Goal: Transaction & Acquisition: Purchase product/service

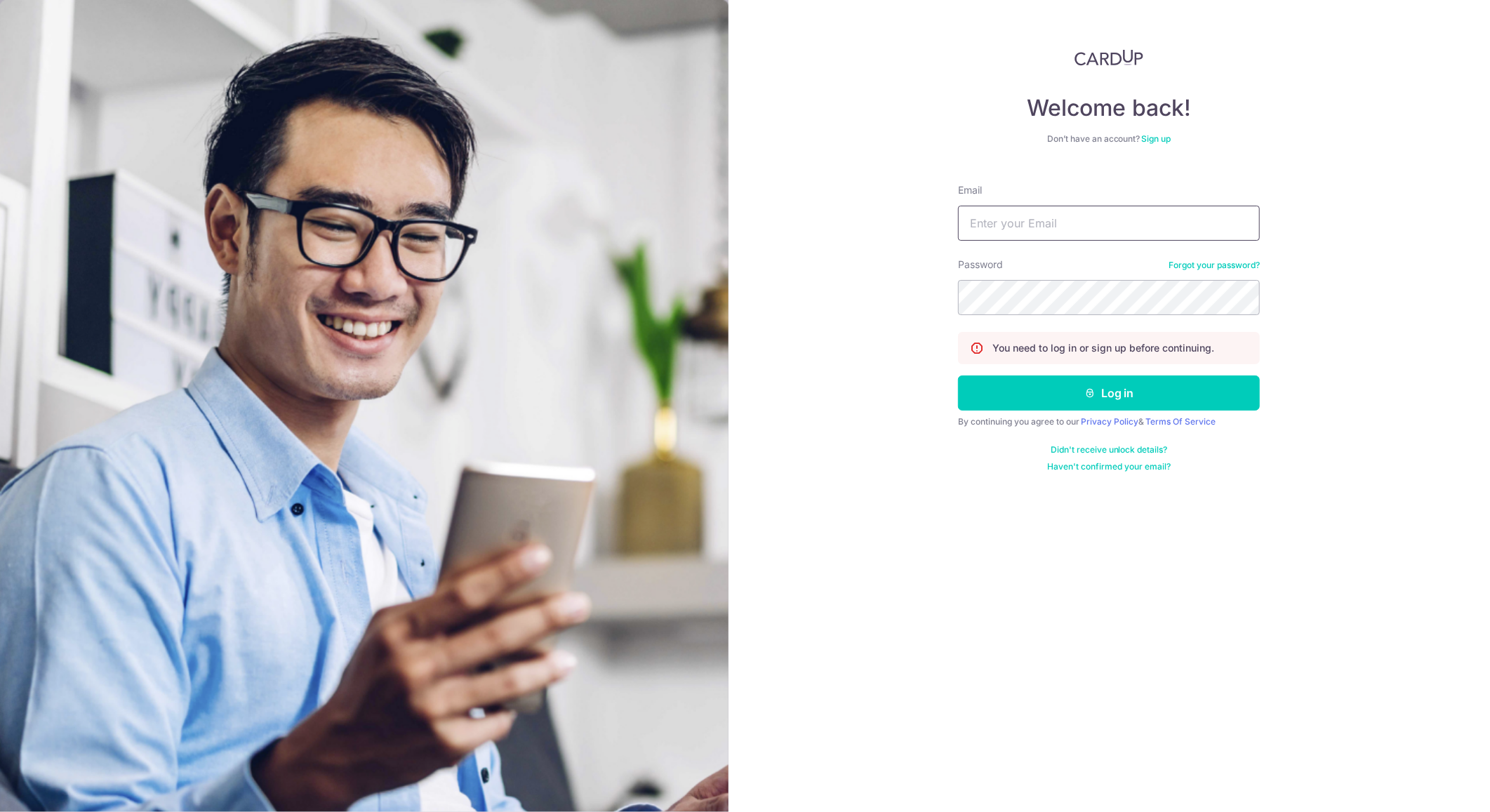
click at [1036, 238] on input "Email" at bounding box center [1109, 222] width 302 height 35
type input "wtrevor.small@gmail.com"
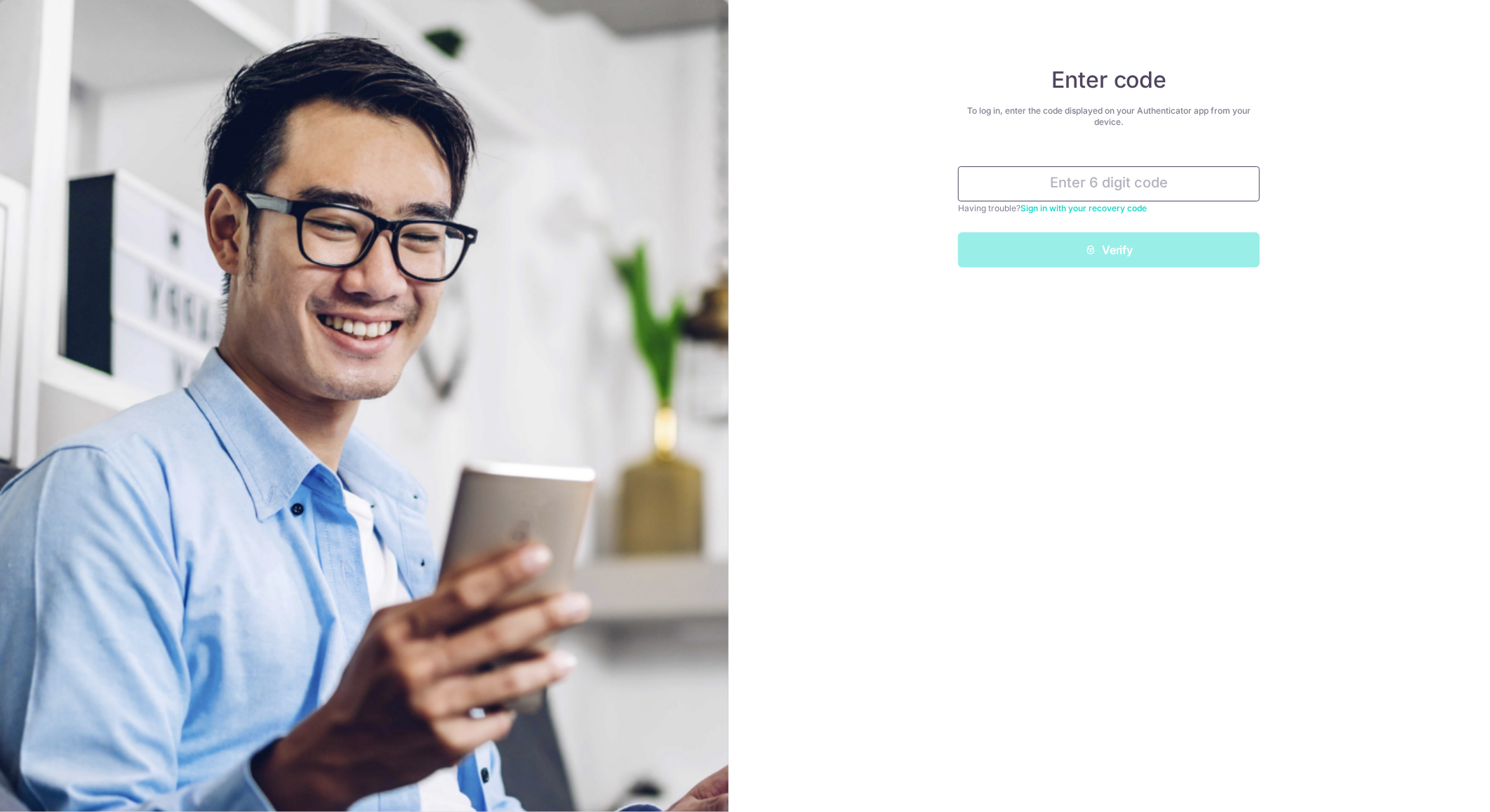
click at [1050, 181] on input "text" at bounding box center [1109, 184] width 302 height 35
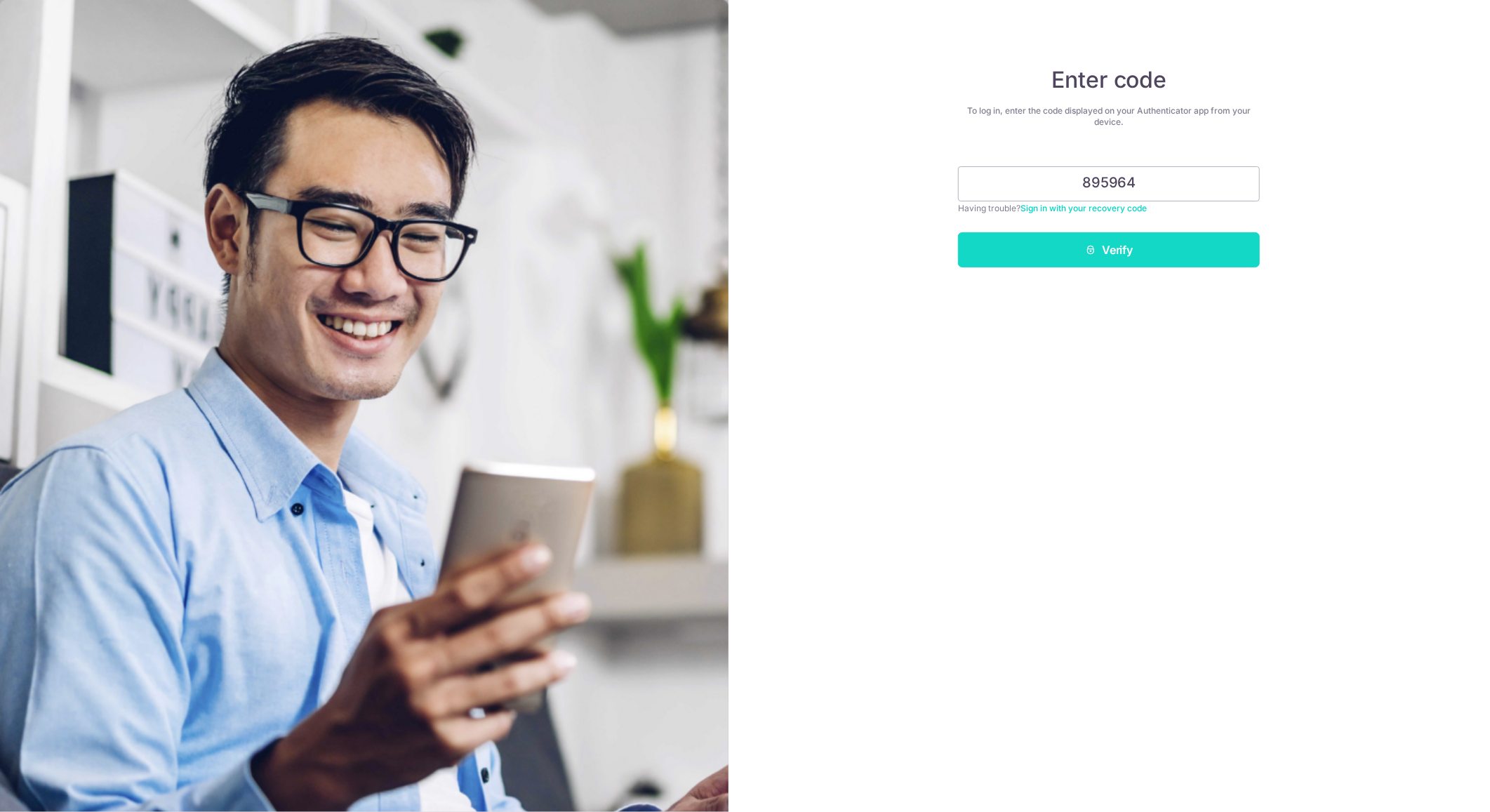
type input "895964"
click at [1195, 261] on button "Verify" at bounding box center [1109, 250] width 302 height 35
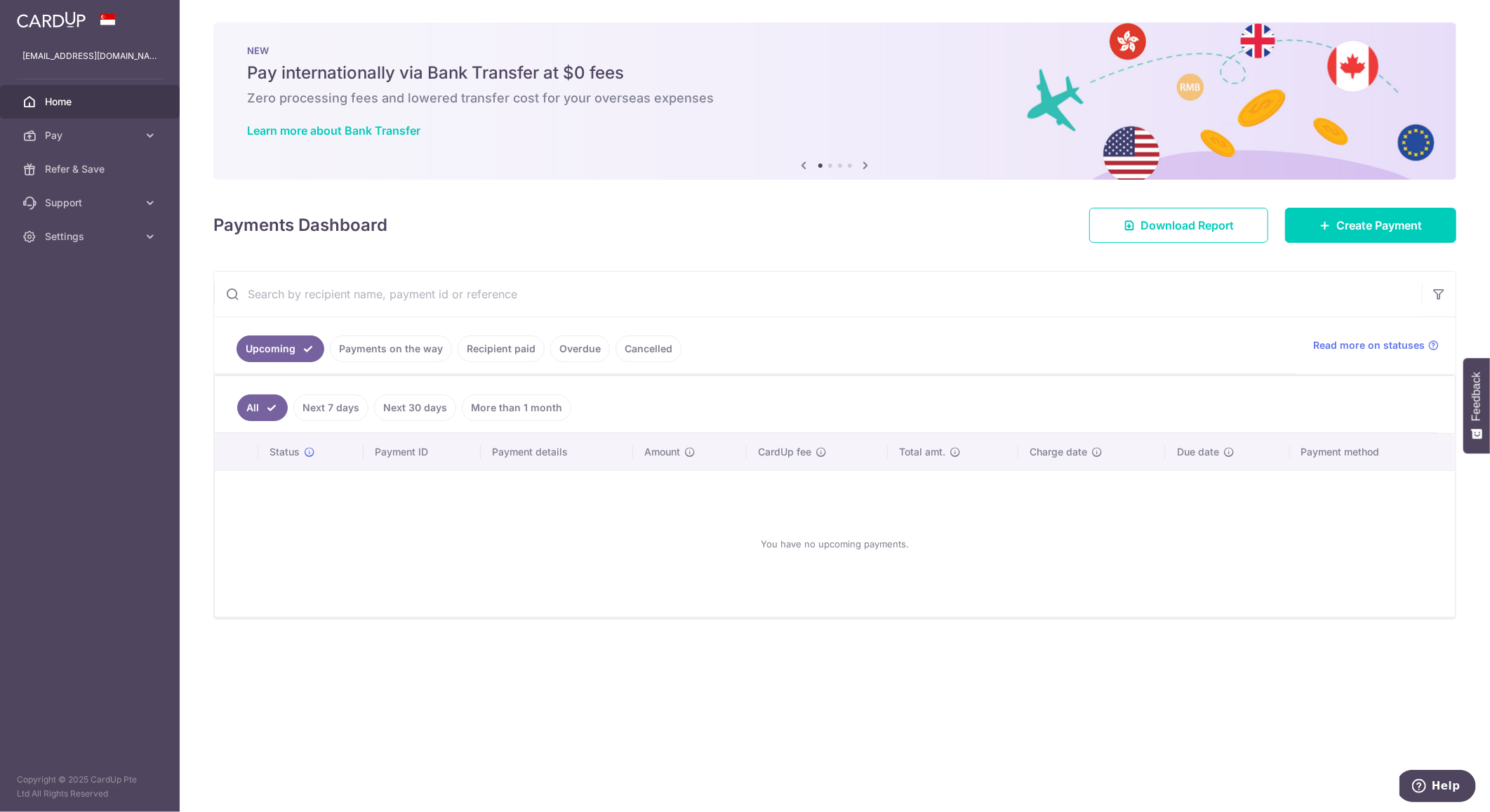
click at [507, 348] on body "wtrevor.small@gmail.com Home Pay Payments Recipients Cards Refer & Save Support…" at bounding box center [745, 406] width 1490 height 812
click at [504, 350] on link "Recipient paid" at bounding box center [501, 348] width 87 height 26
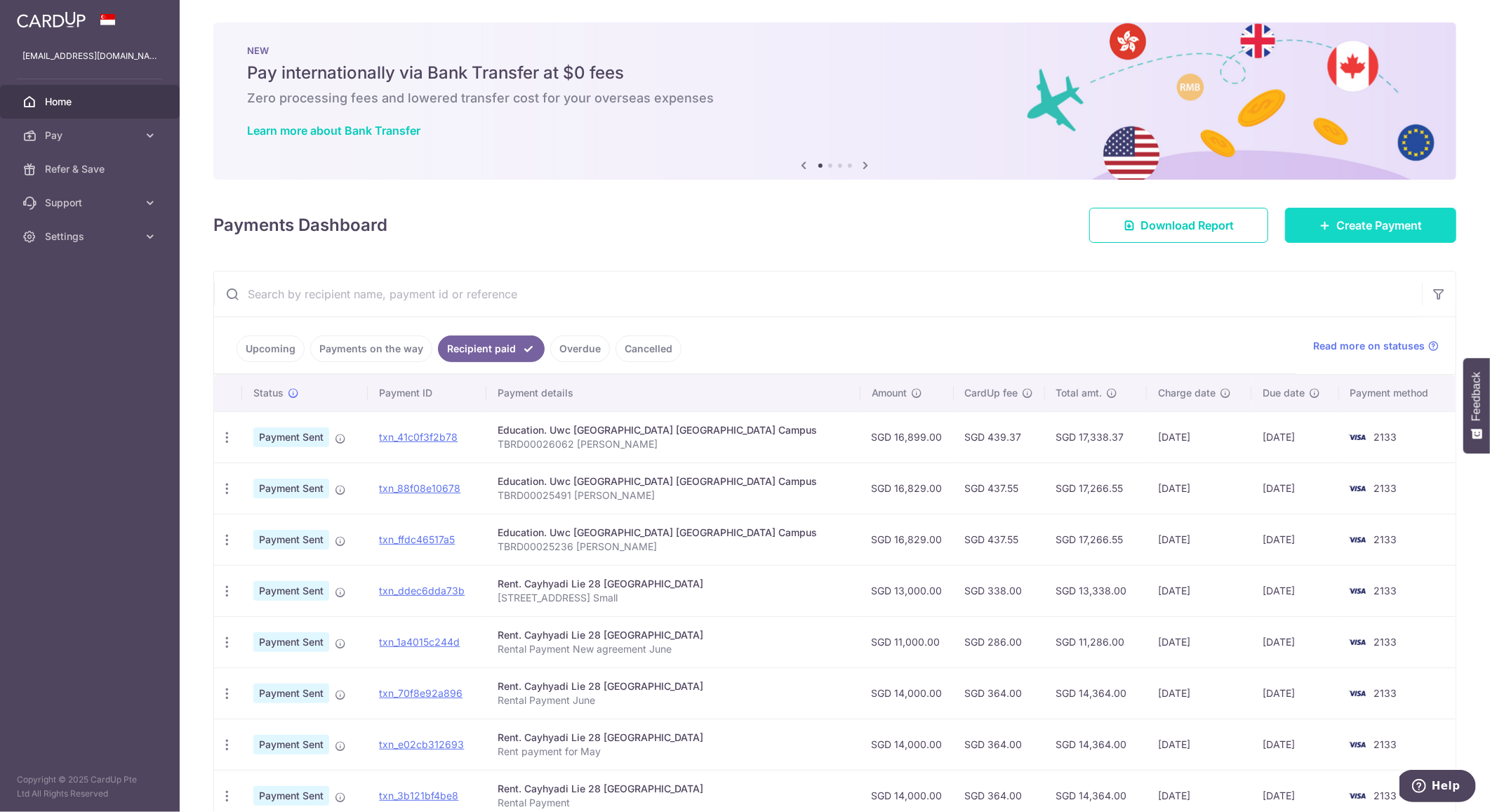
click at [1349, 225] on span "Create Payment" at bounding box center [1380, 226] width 86 height 17
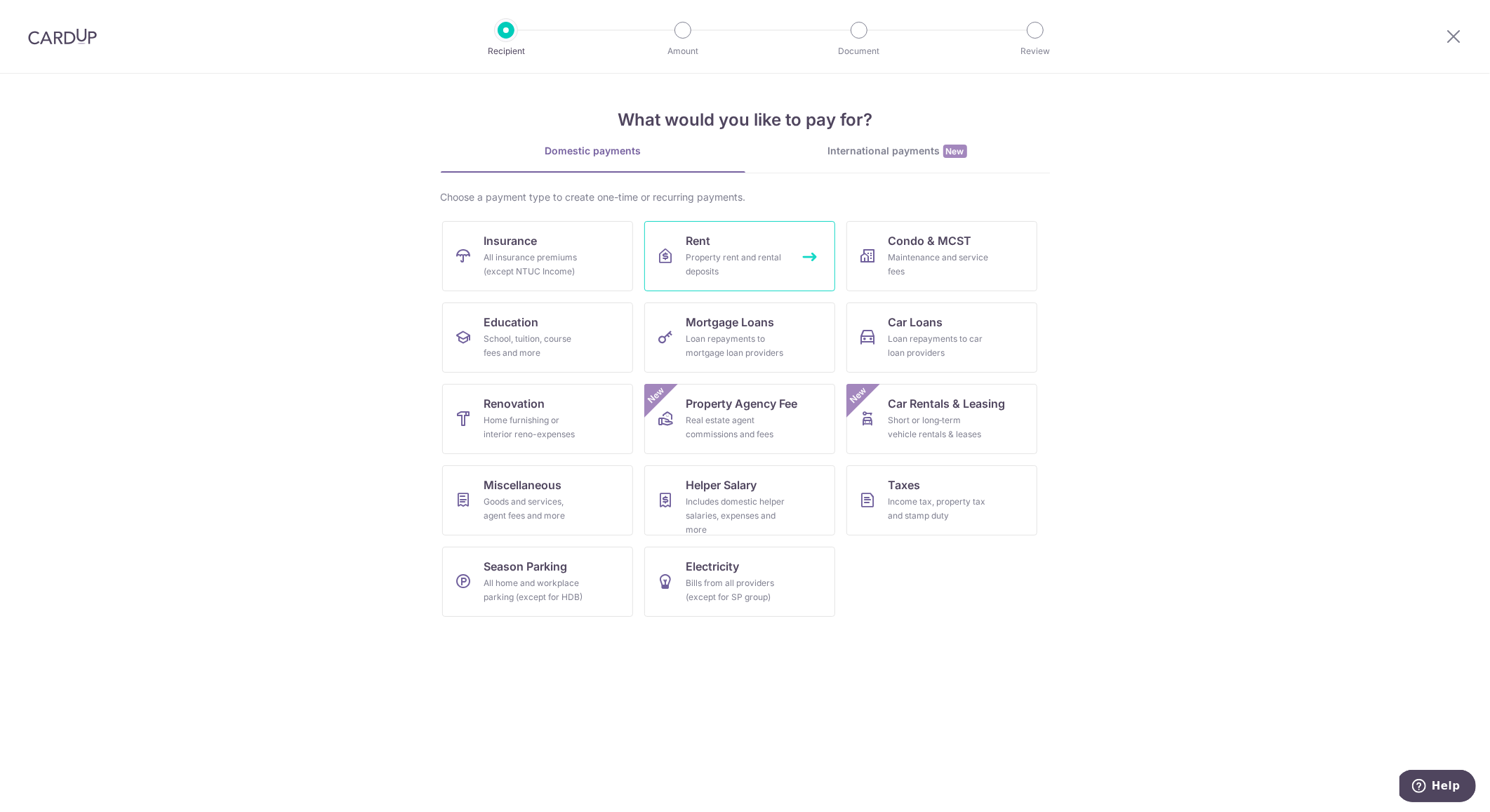
click at [730, 244] on link "Rent Property rent and rental deposits" at bounding box center [739, 256] width 191 height 70
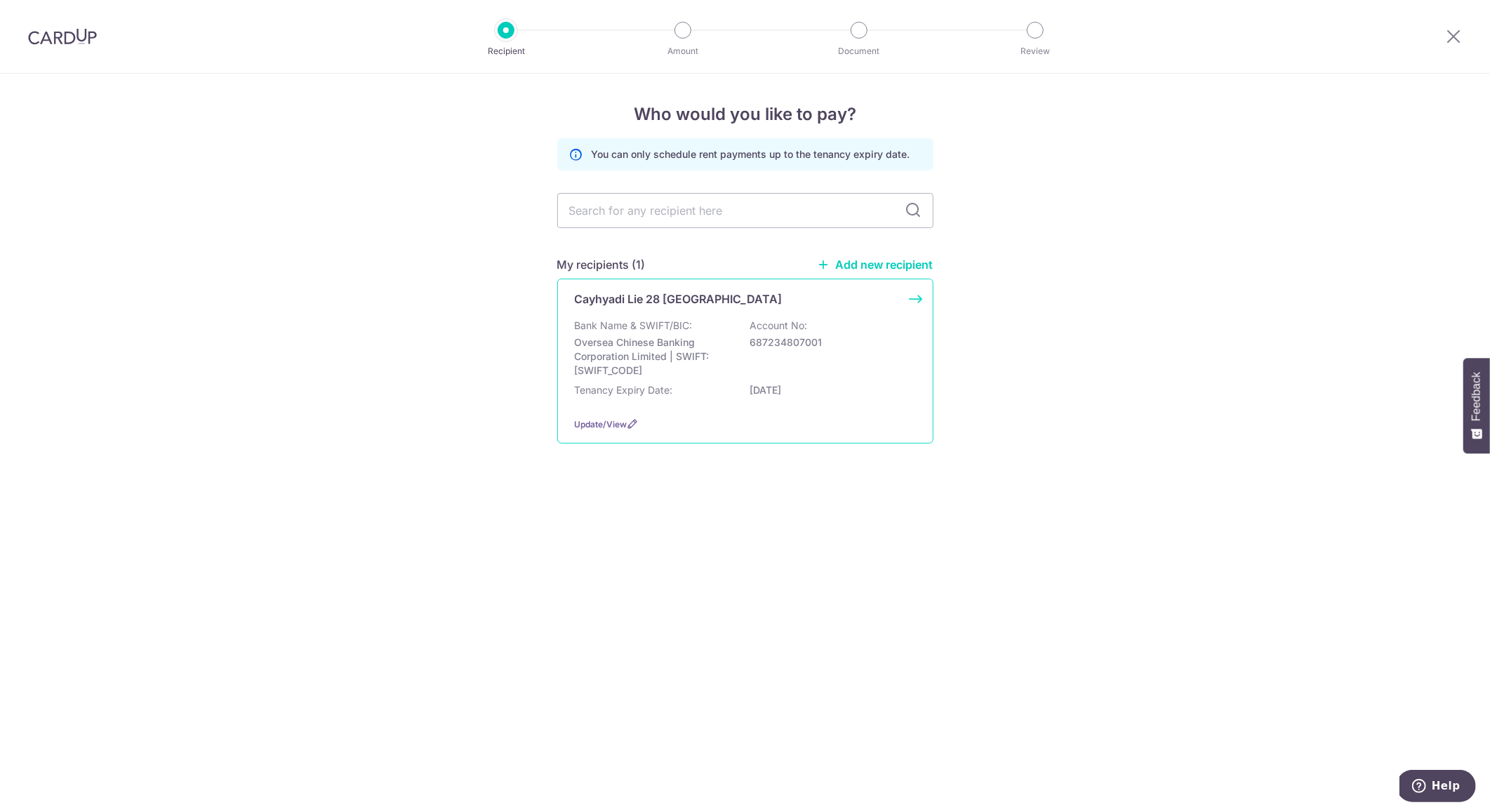
click at [917, 299] on div "Cayhyadi Lie 28 Keppel Bay Bank Name & SWIFT/BIC: Oversea Chinese Banking Corpo…" at bounding box center [745, 361] width 377 height 165
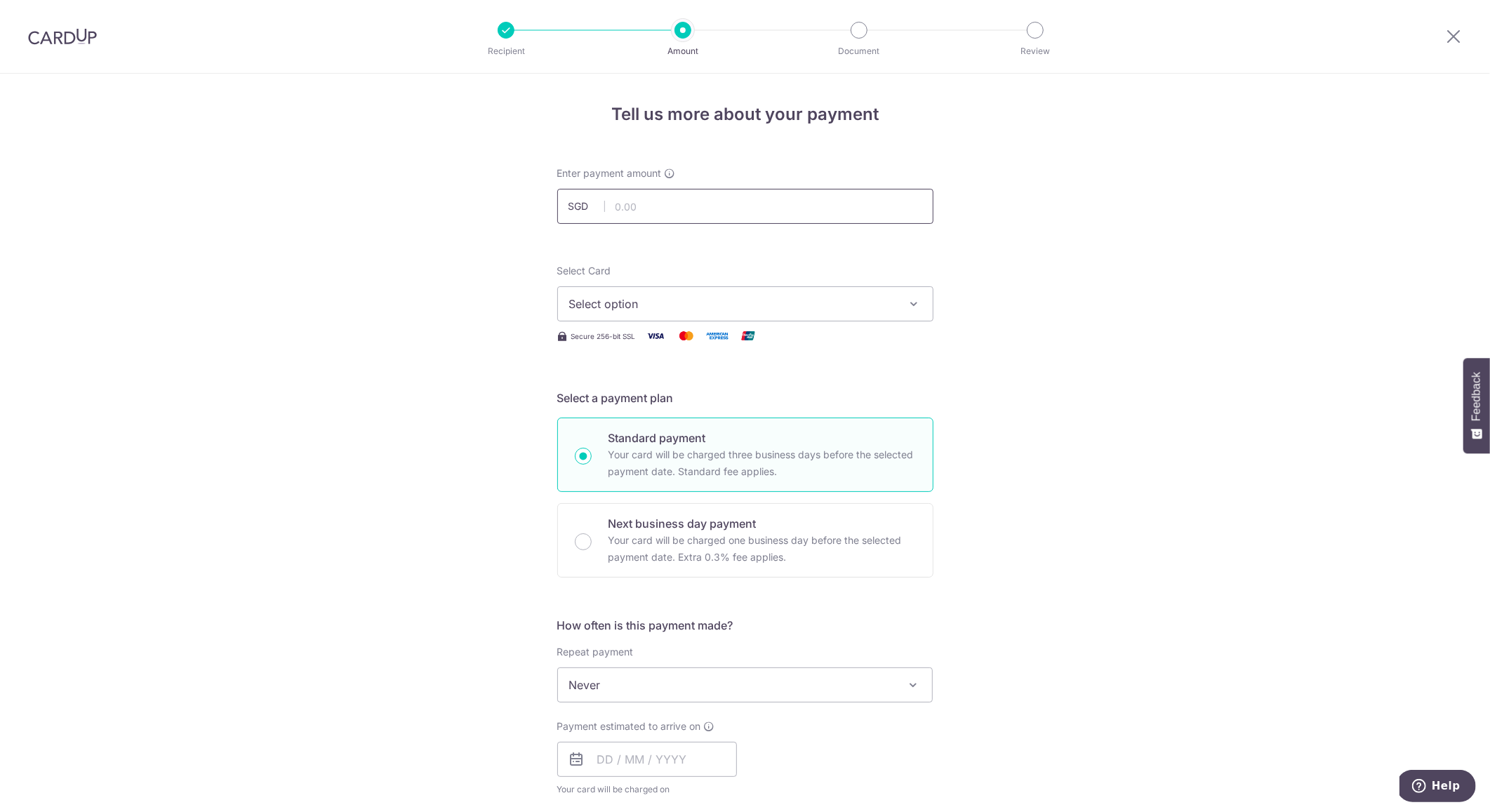
click at [633, 208] on input "text" at bounding box center [745, 206] width 377 height 35
click at [60, 33] on img at bounding box center [62, 37] width 68 height 17
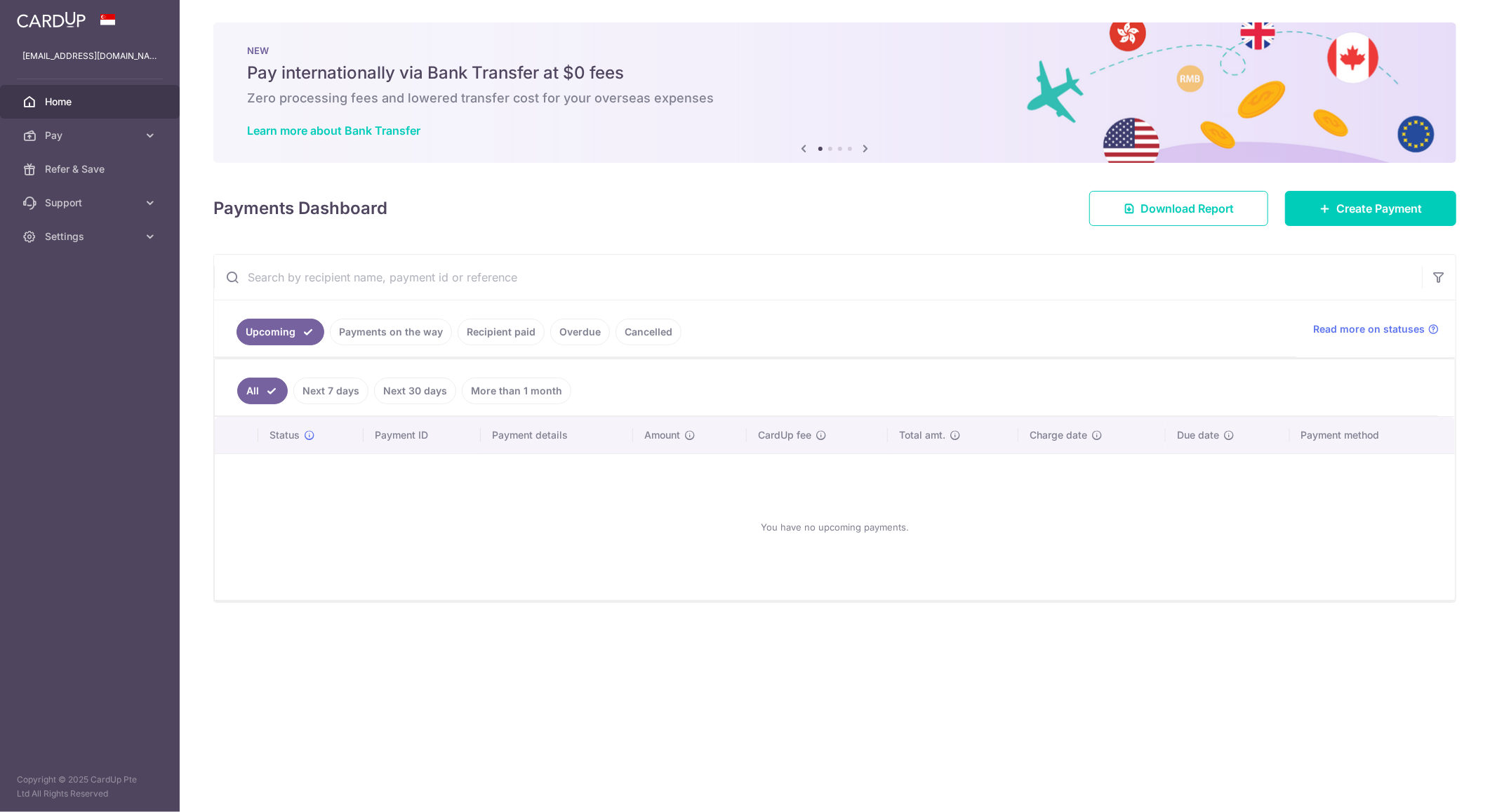
click at [516, 331] on link "Recipient paid" at bounding box center [501, 332] width 87 height 26
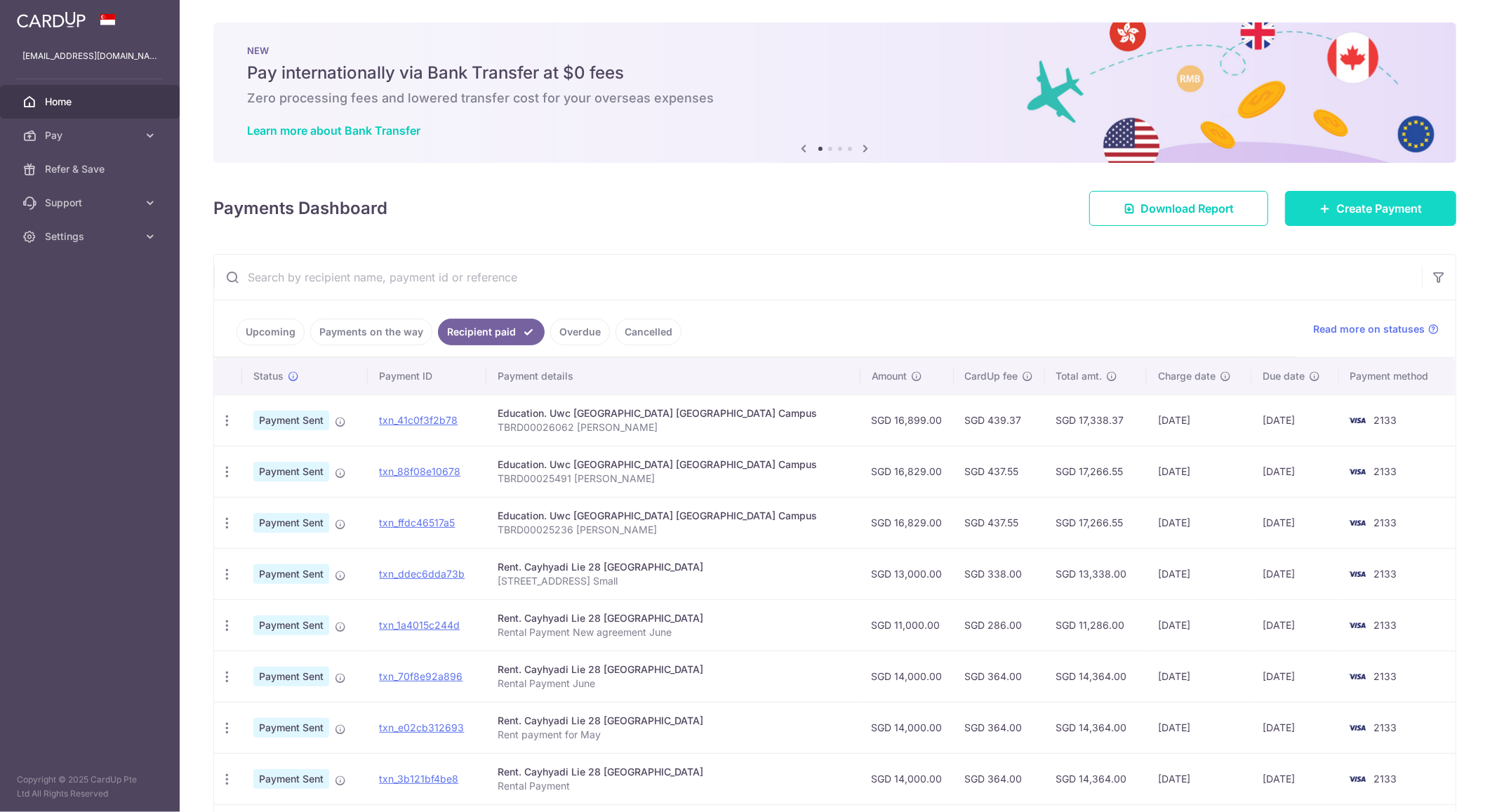
click at [1330, 213] on link "Create Payment" at bounding box center [1371, 208] width 171 height 35
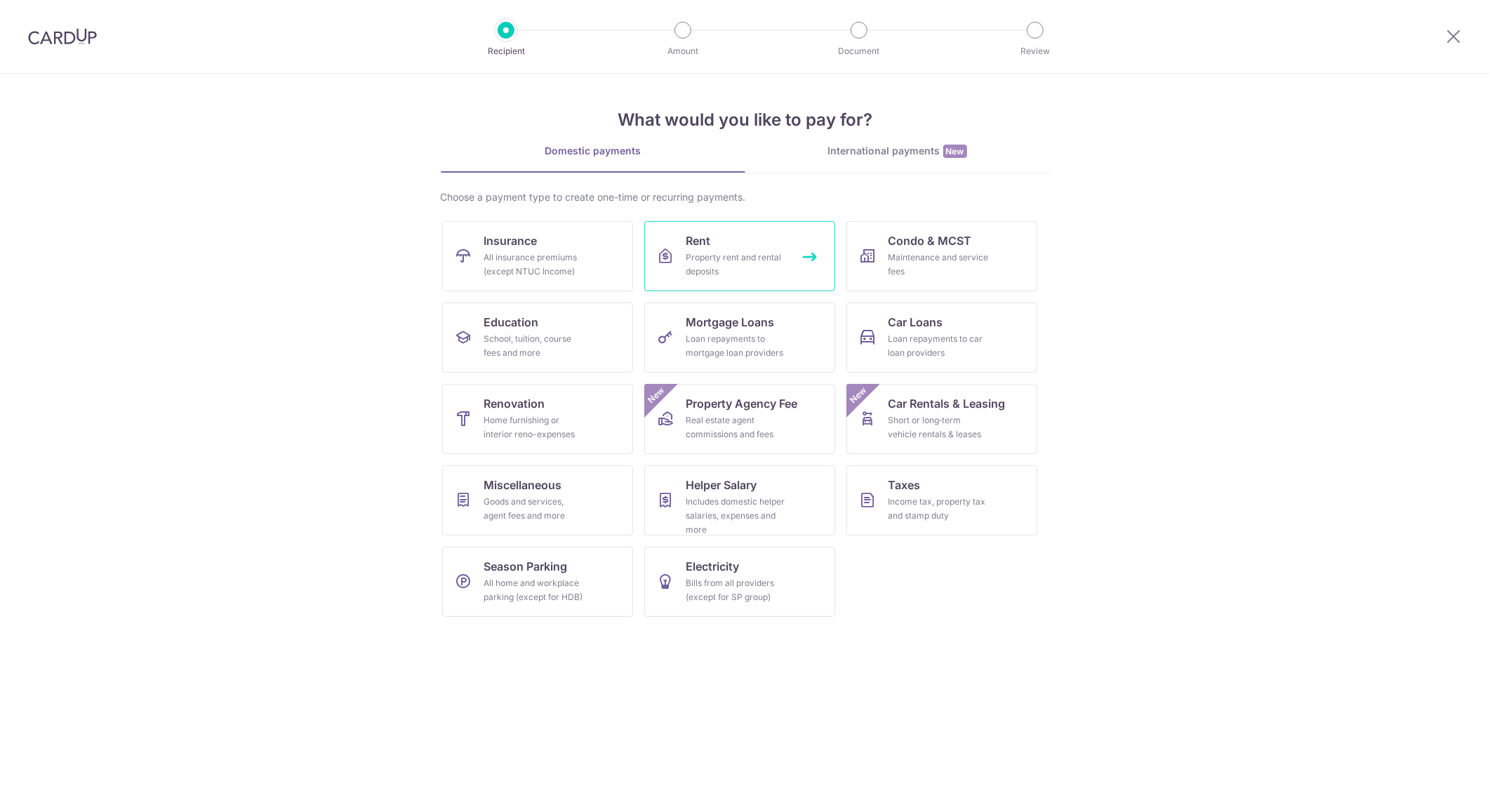
click at [699, 259] on div "Property rent and rental deposits" at bounding box center [737, 264] width 101 height 28
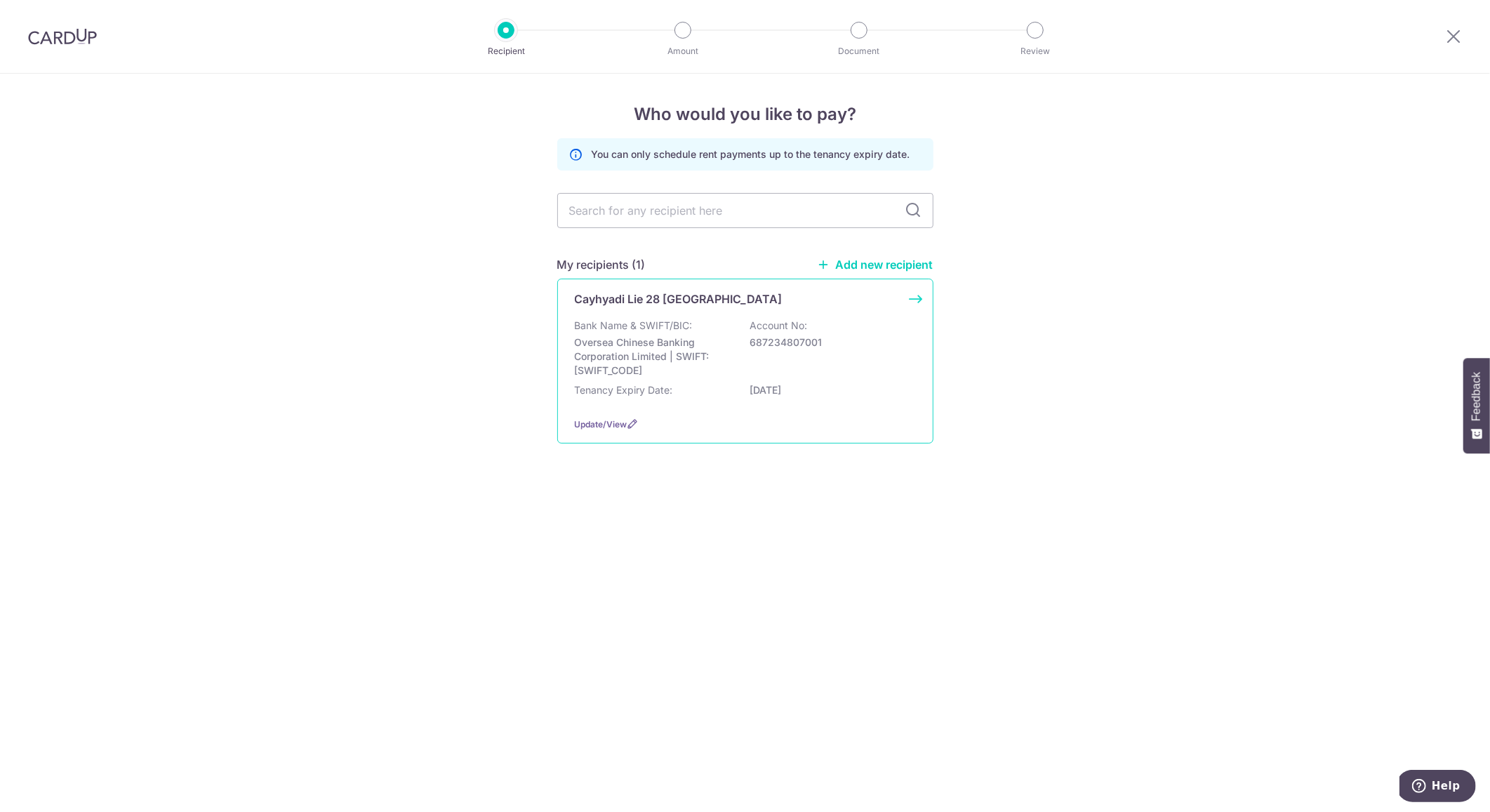
click at [654, 315] on div "Cayhyadi Lie 28 [GEOGRAPHIC_DATA] Bank Name & SWIFT/BIC: Oversea Chinese Bankin…" at bounding box center [745, 361] width 377 height 165
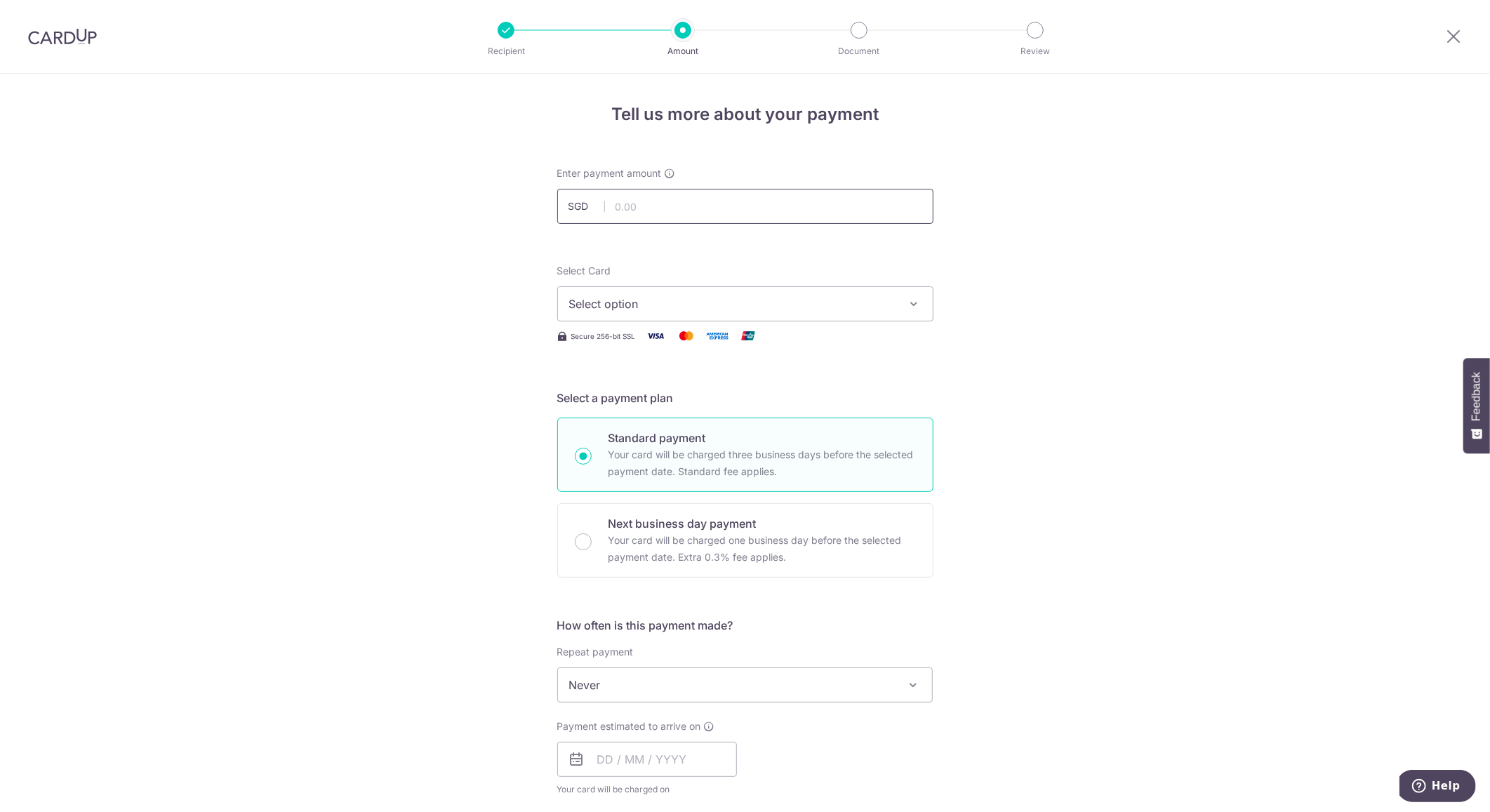
click at [619, 200] on input "text" at bounding box center [745, 206] width 377 height 35
type input "13,000.00"
click at [645, 299] on span "Select option" at bounding box center [733, 304] width 327 height 17
click at [638, 384] on li "Your Cards" at bounding box center [745, 371] width 375 height 32
click at [622, 298] on span "Select option" at bounding box center [733, 304] width 327 height 17
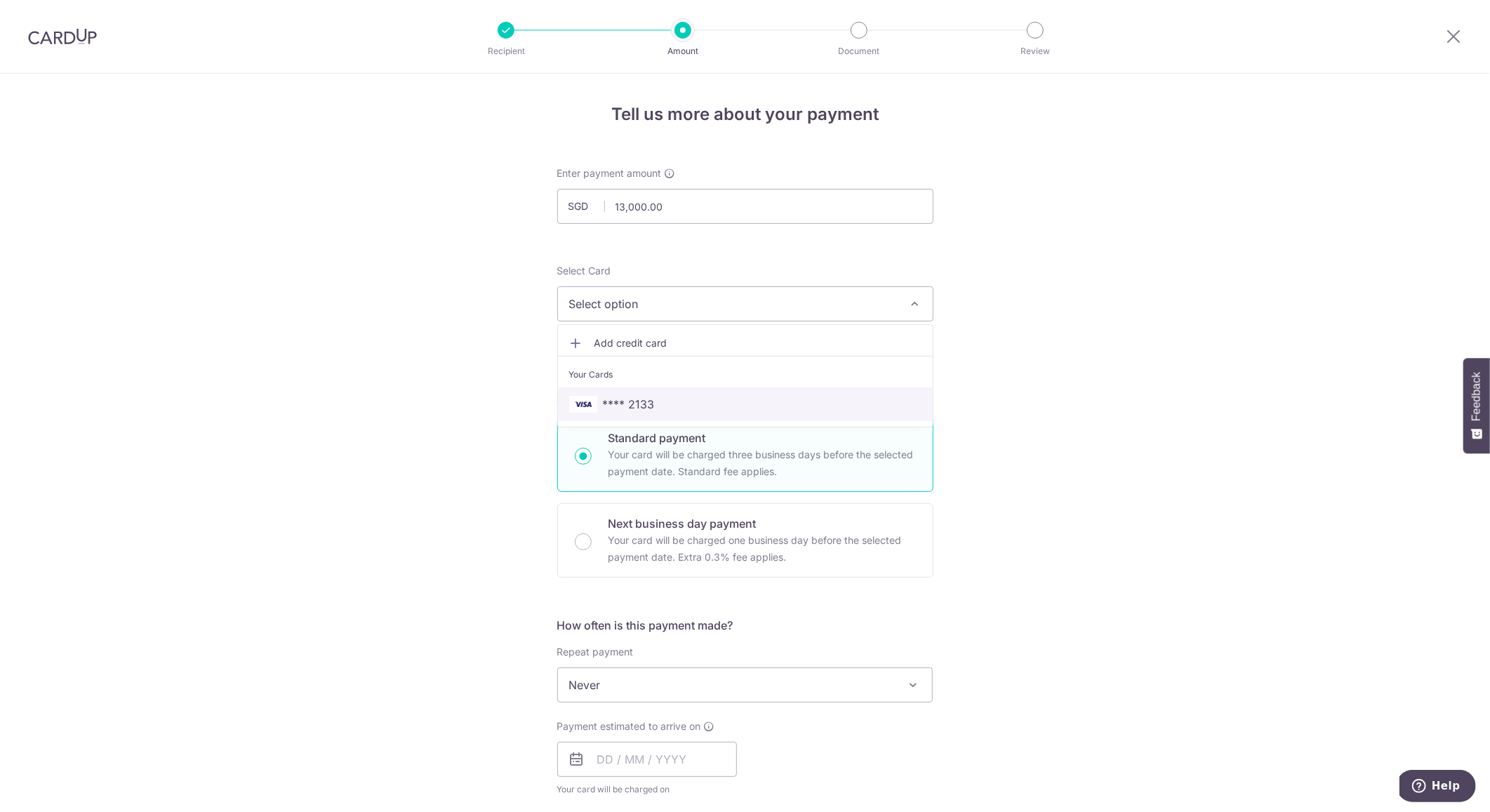
click at [622, 405] on span "**** 2133" at bounding box center [629, 404] width 52 height 17
click at [454, 527] on div "Tell us more about your payment Enter payment amount SGD 13,000.00 13000.00 Sel…" at bounding box center [745, 709] width 1490 height 1269
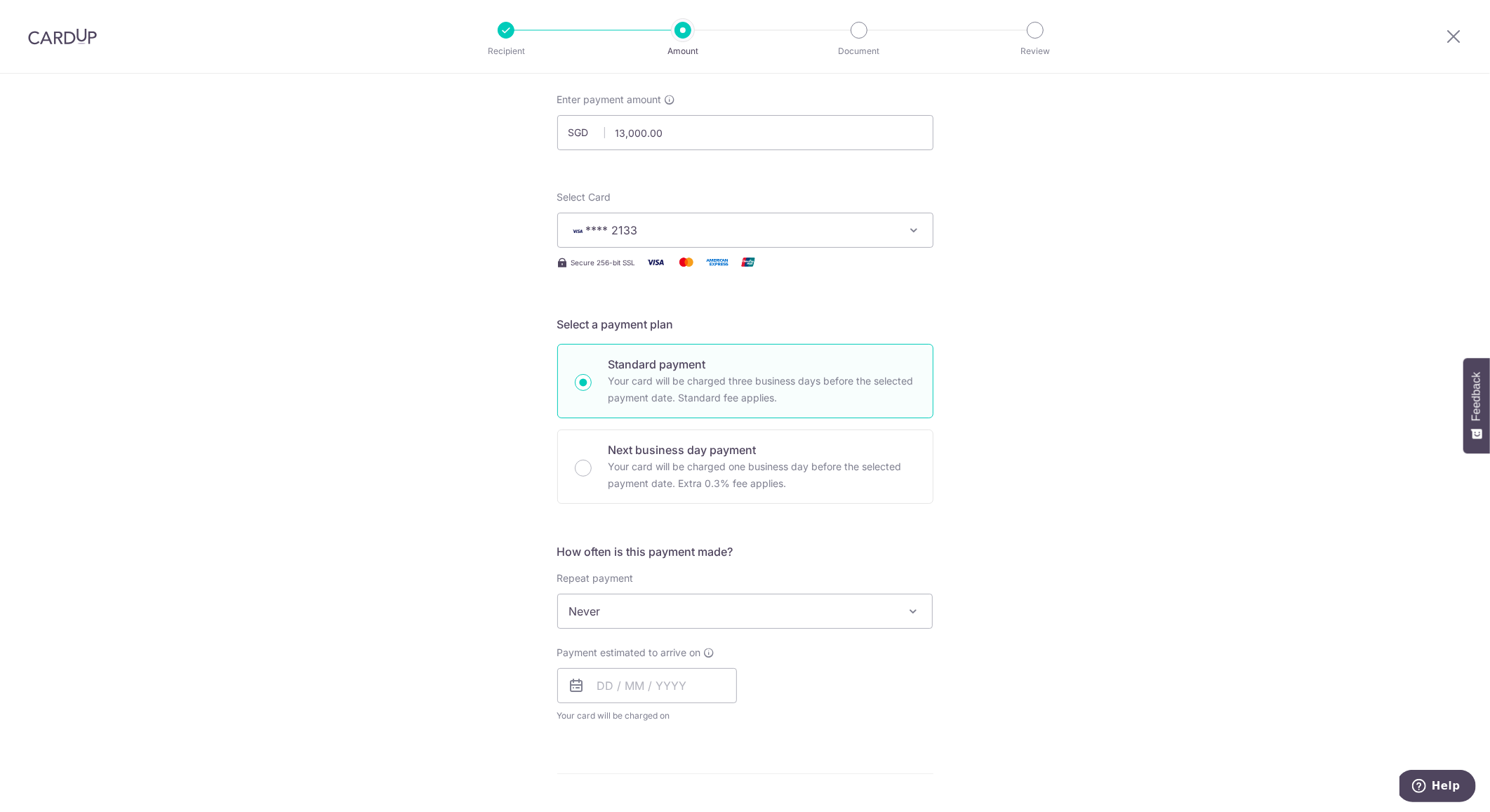
scroll to position [75, 0]
click at [618, 692] on input "text" at bounding box center [647, 684] width 180 height 35
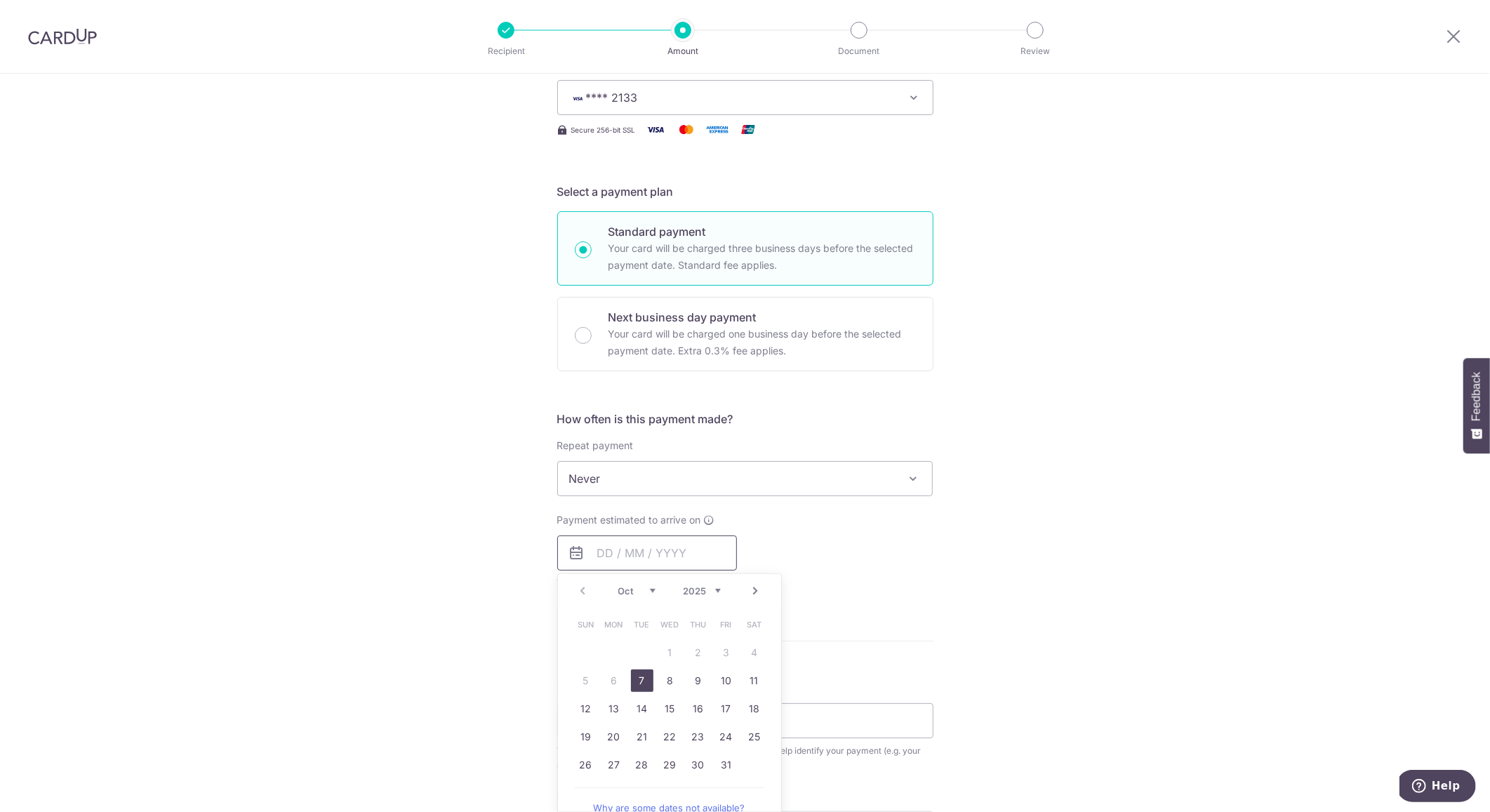
scroll to position [213, 0]
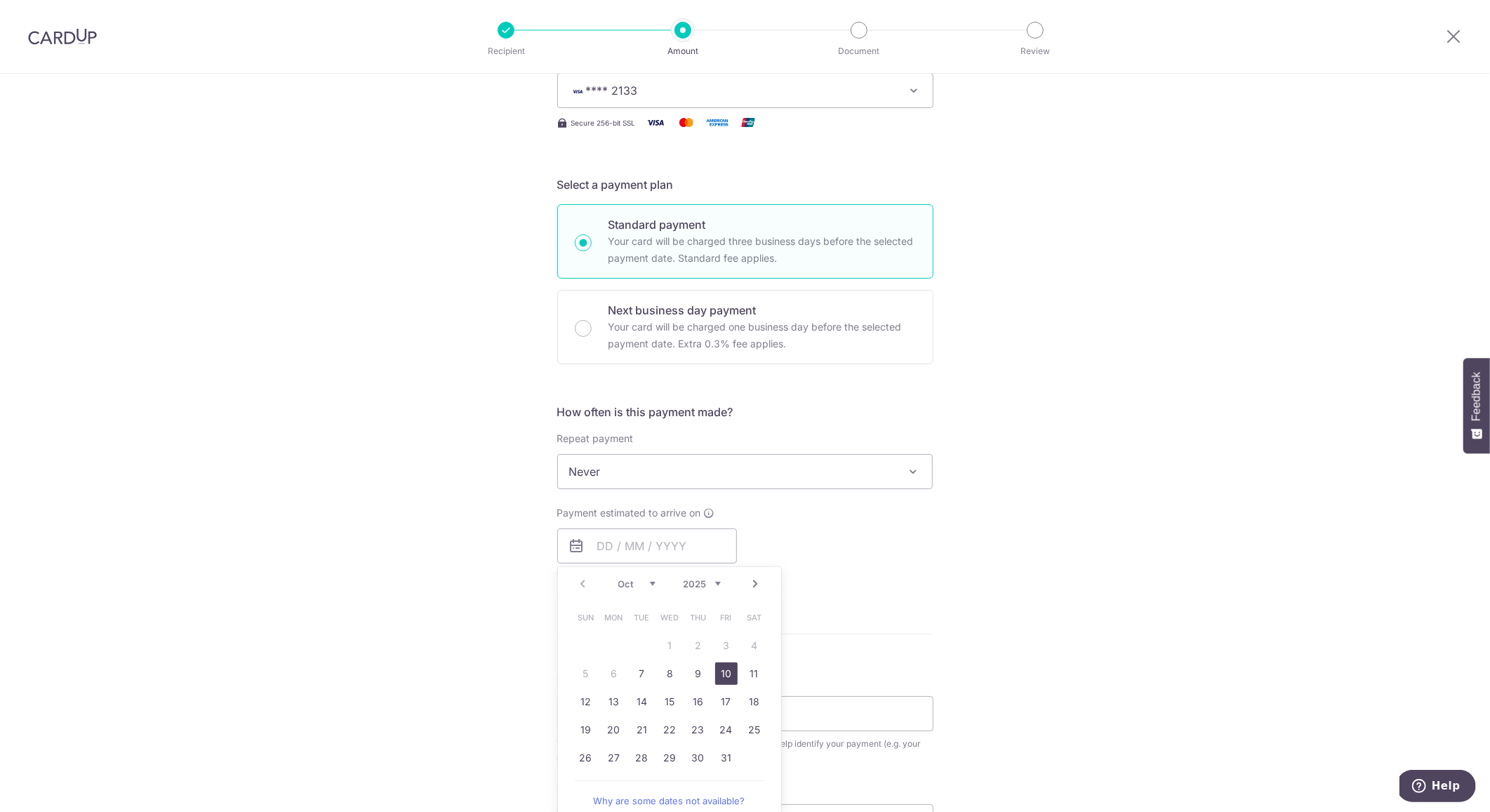
click at [724, 671] on link "10" at bounding box center [726, 674] width 23 height 23
type input "[DATE]"
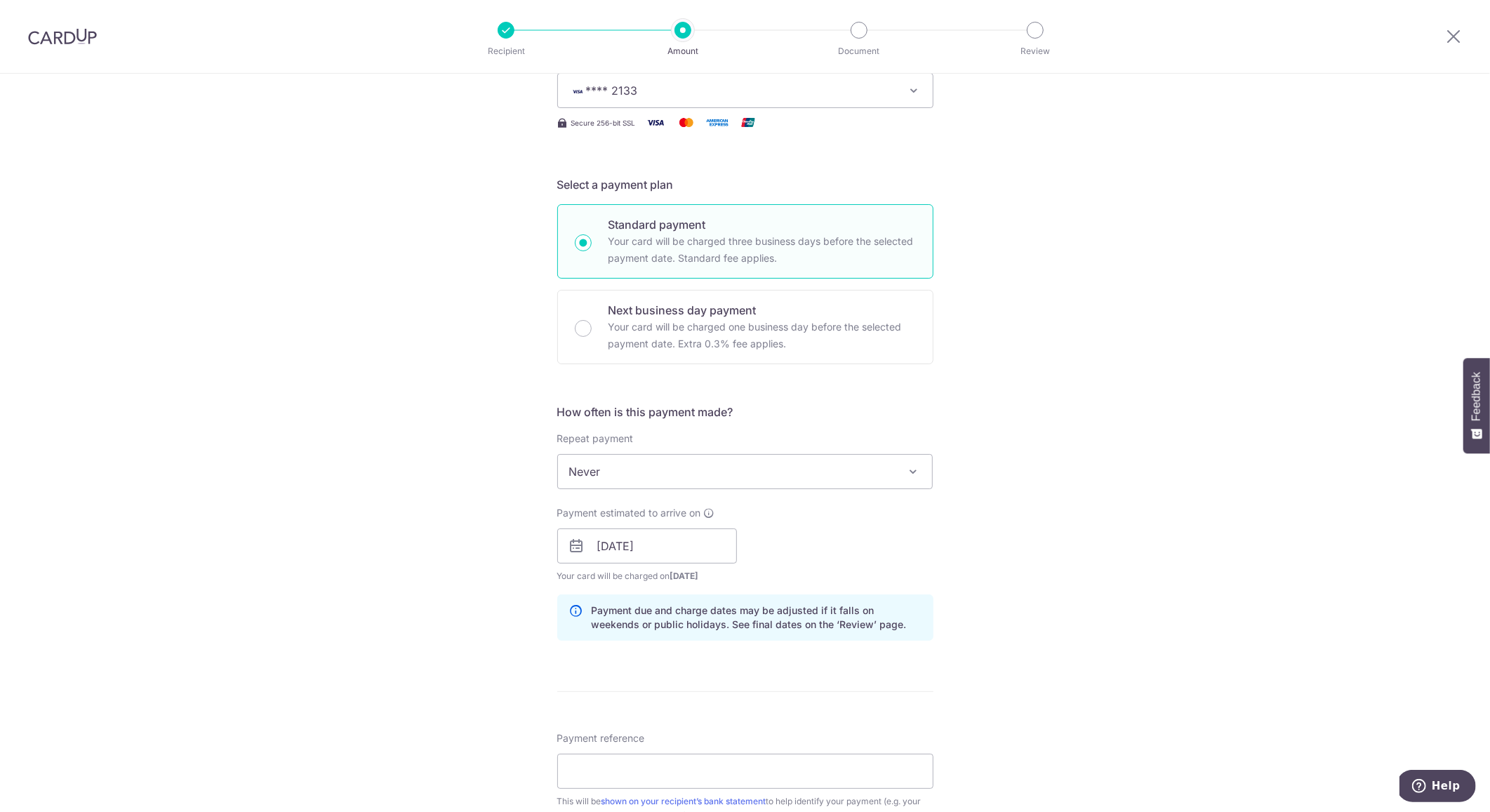
click at [899, 534] on div "Payment estimated to arrive on 10/10/2025 Prev Next Jan Feb Mar Apr May Jun Jul…" at bounding box center [745, 544] width 393 height 77
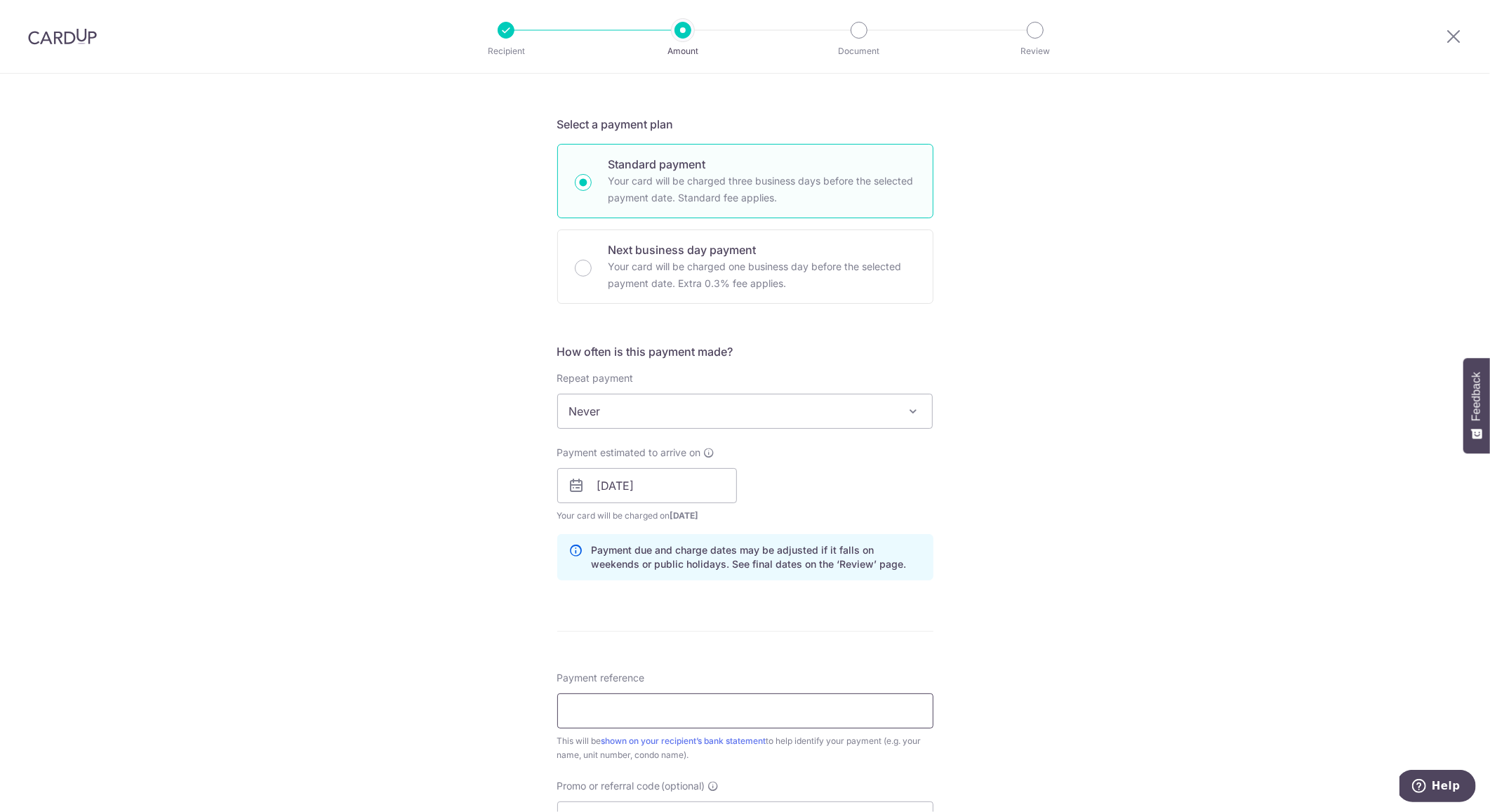
click at [699, 709] on input "Payment reference" at bounding box center [745, 710] width 377 height 35
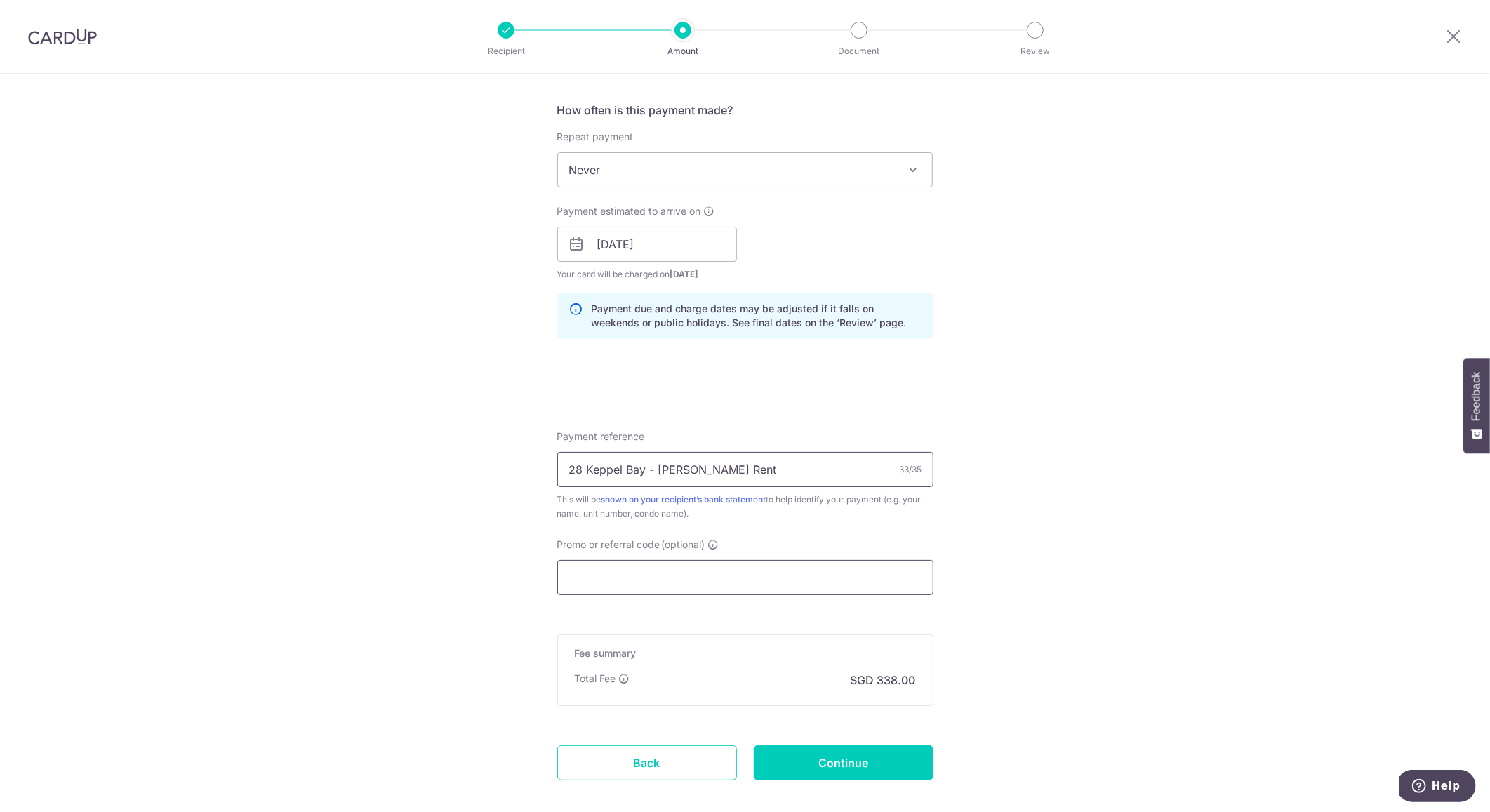
scroll to position [562, 0]
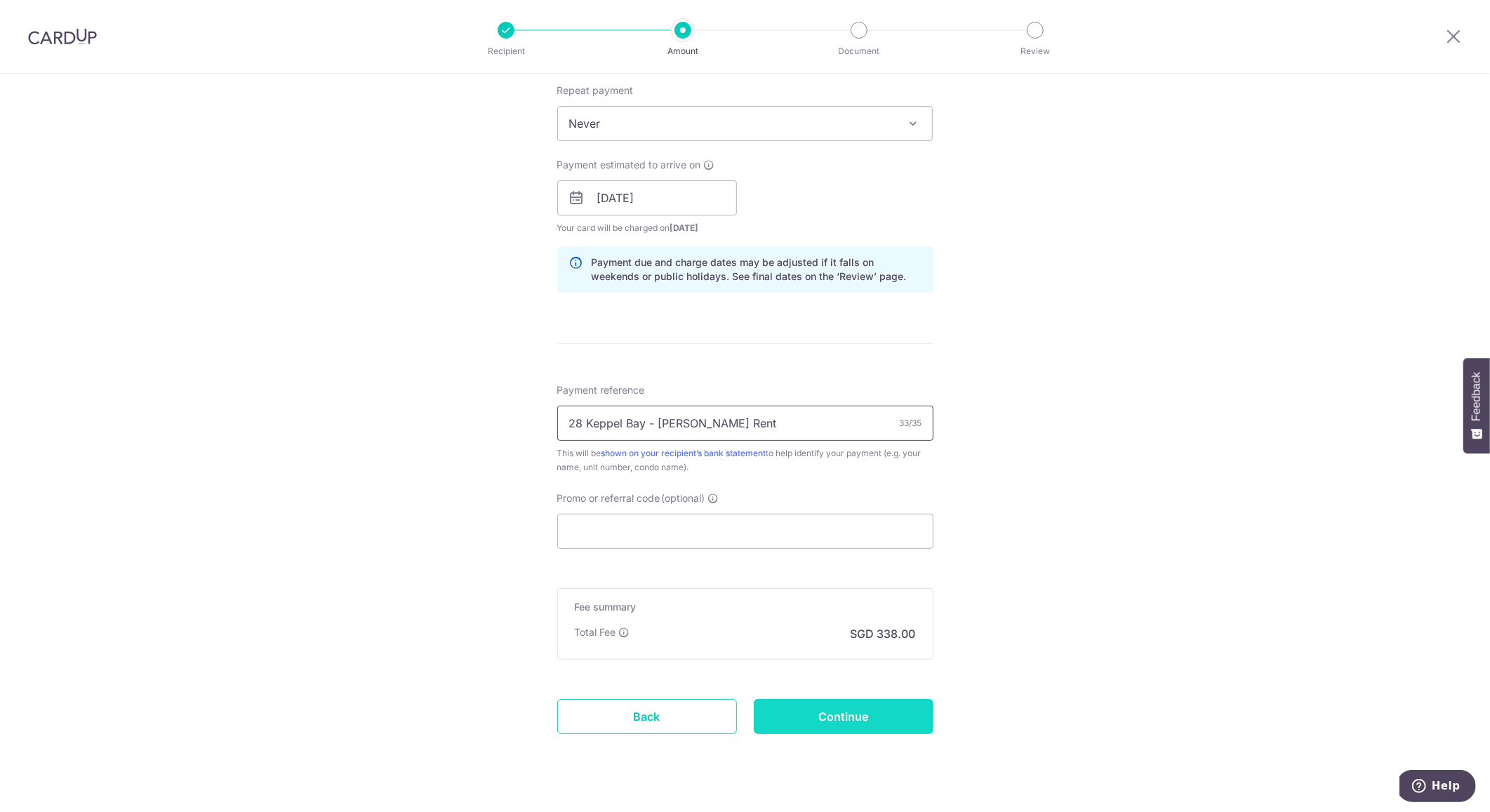
type input "28 Keppel Bay - Warren Small Rent"
click at [855, 713] on input "Continue" at bounding box center [843, 716] width 180 height 35
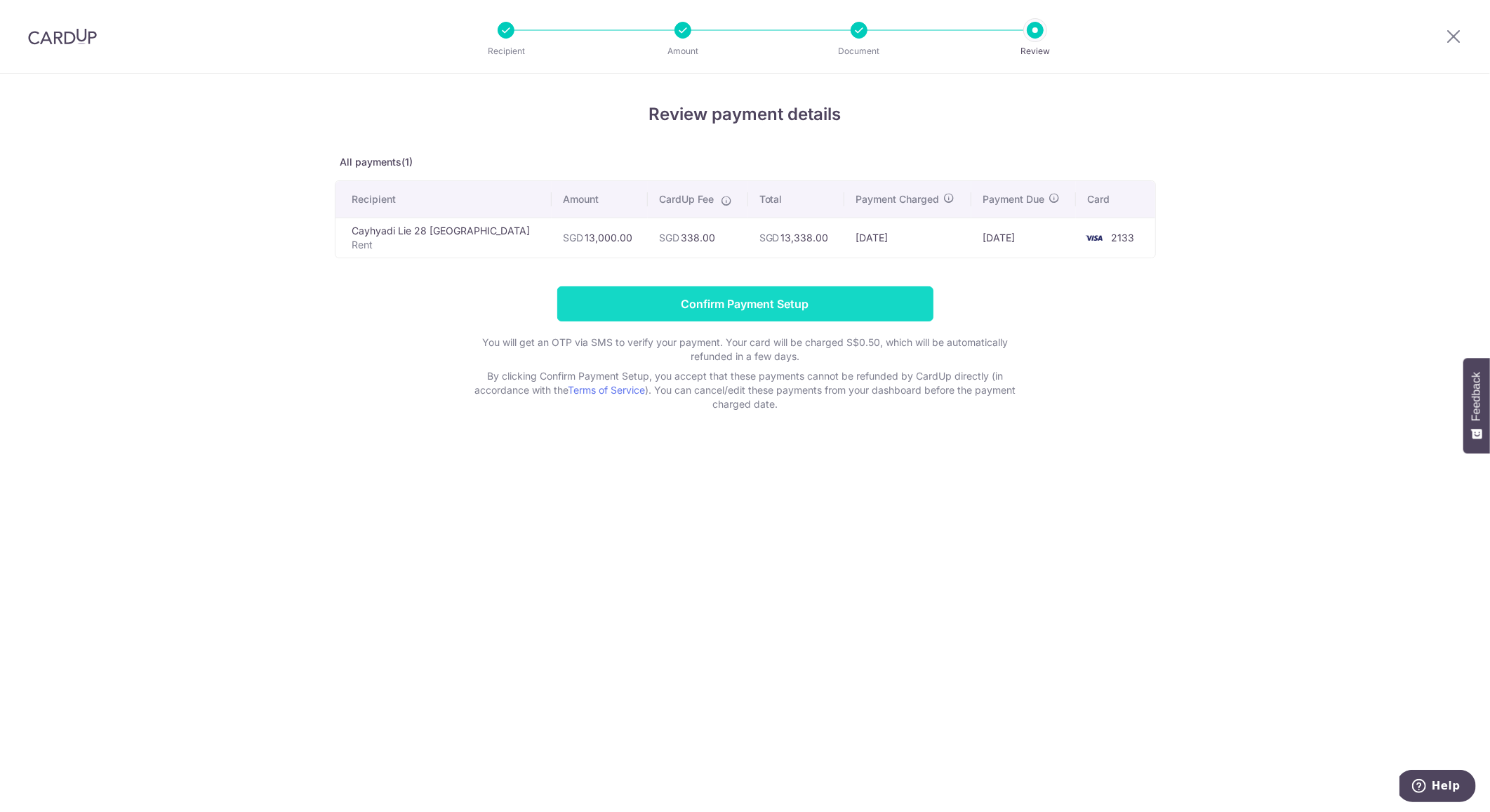
click at [747, 303] on input "Confirm Payment Setup" at bounding box center [745, 303] width 377 height 35
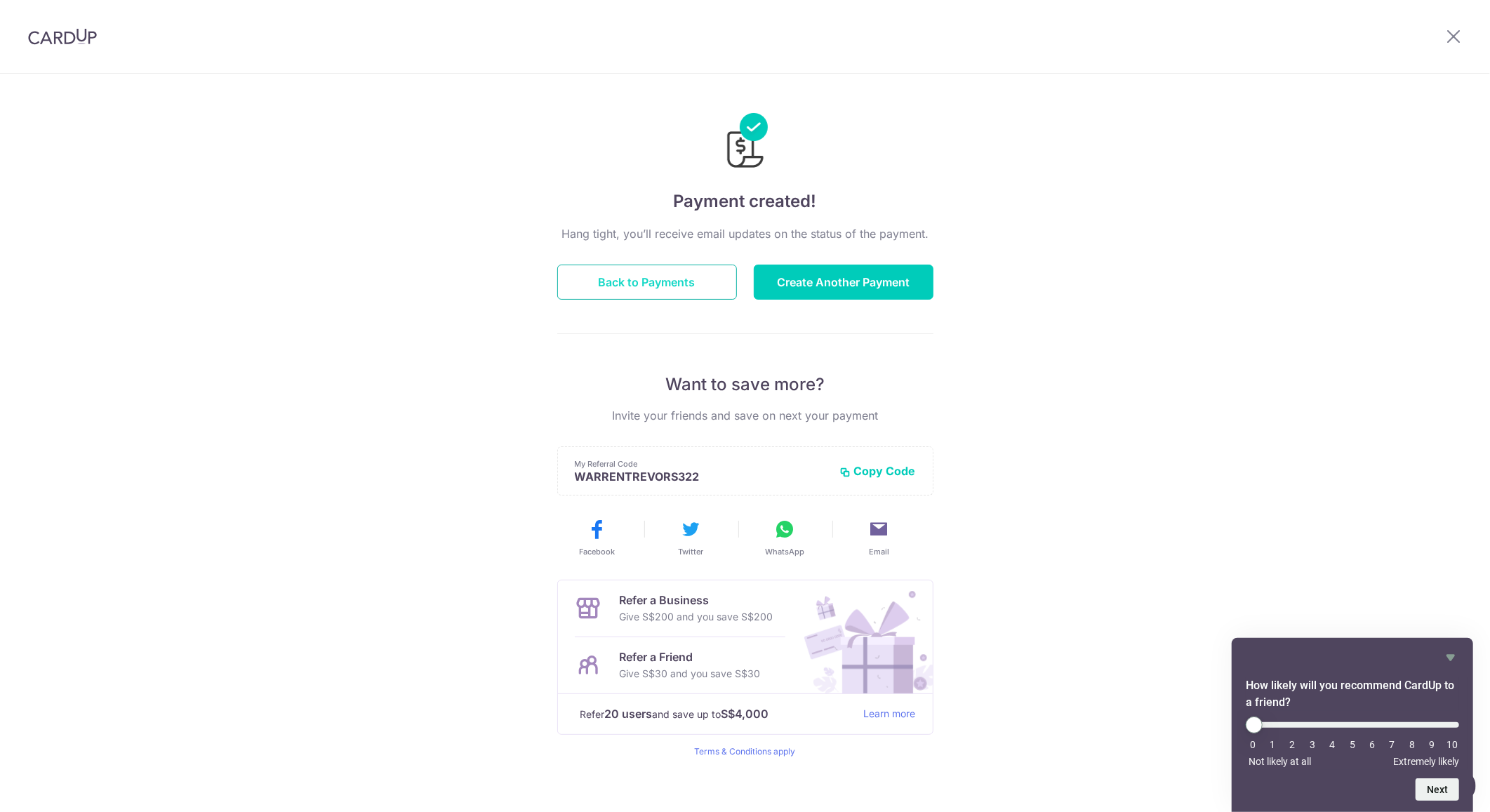
click at [700, 281] on button "Back to Payments" at bounding box center [647, 282] width 180 height 35
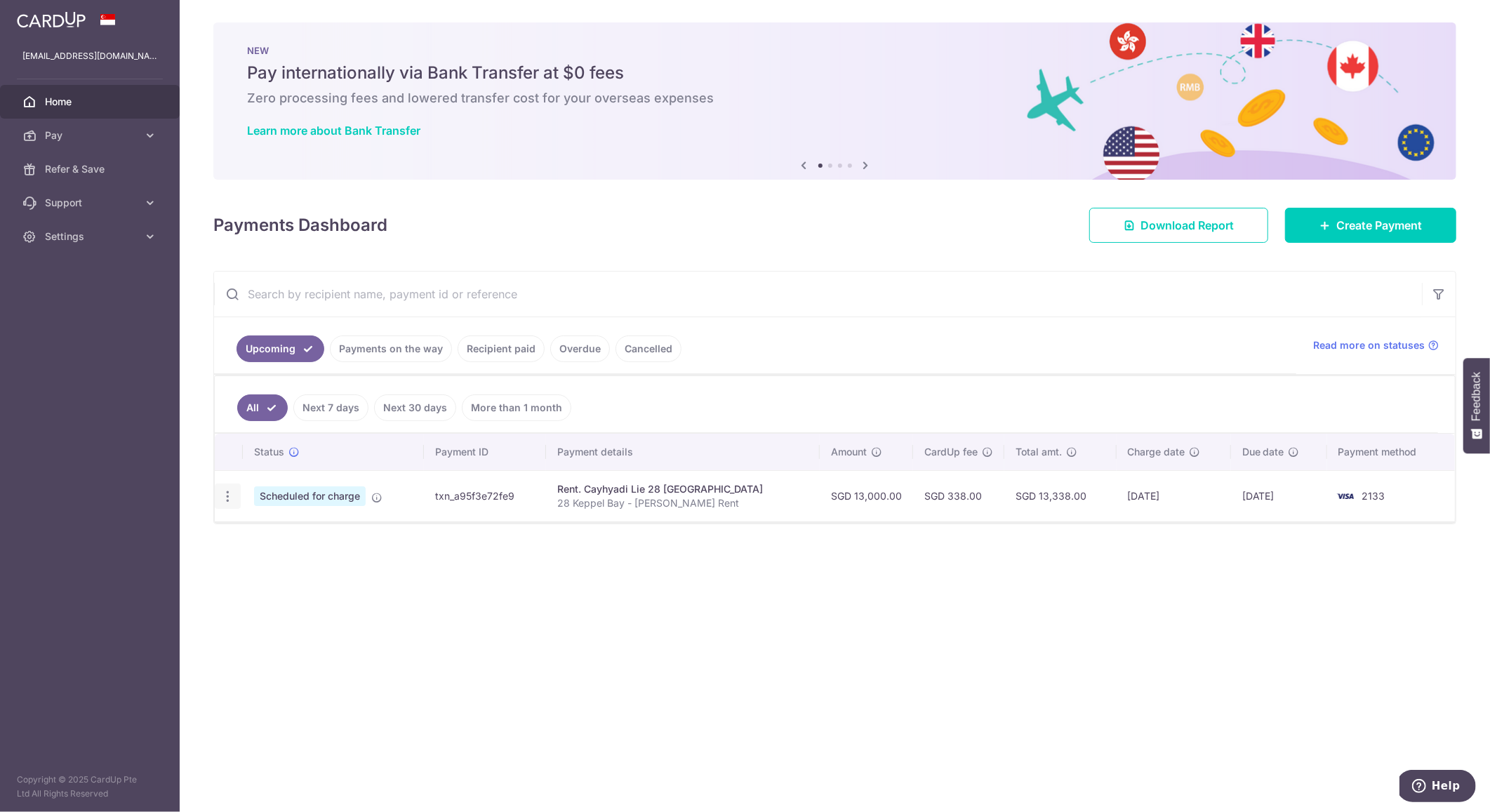
click at [226, 497] on icon "button" at bounding box center [227, 496] width 15 height 15
click at [300, 536] on span "Update payment" at bounding box center [302, 535] width 96 height 17
radio input "true"
type input "13,000.00"
type input "10/10/2025"
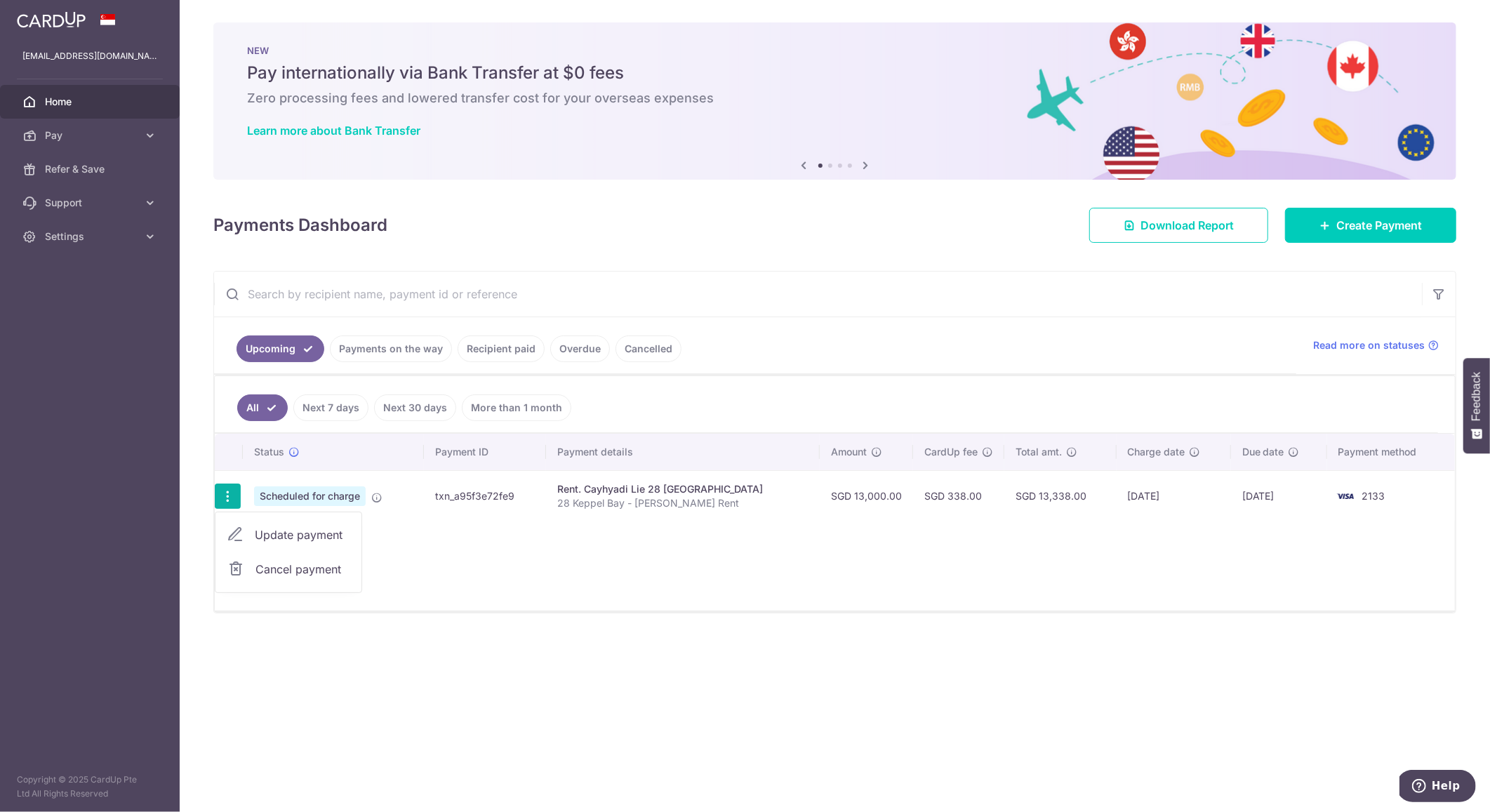
type input "28 Keppel Bay - [PERSON_NAME] Rent"
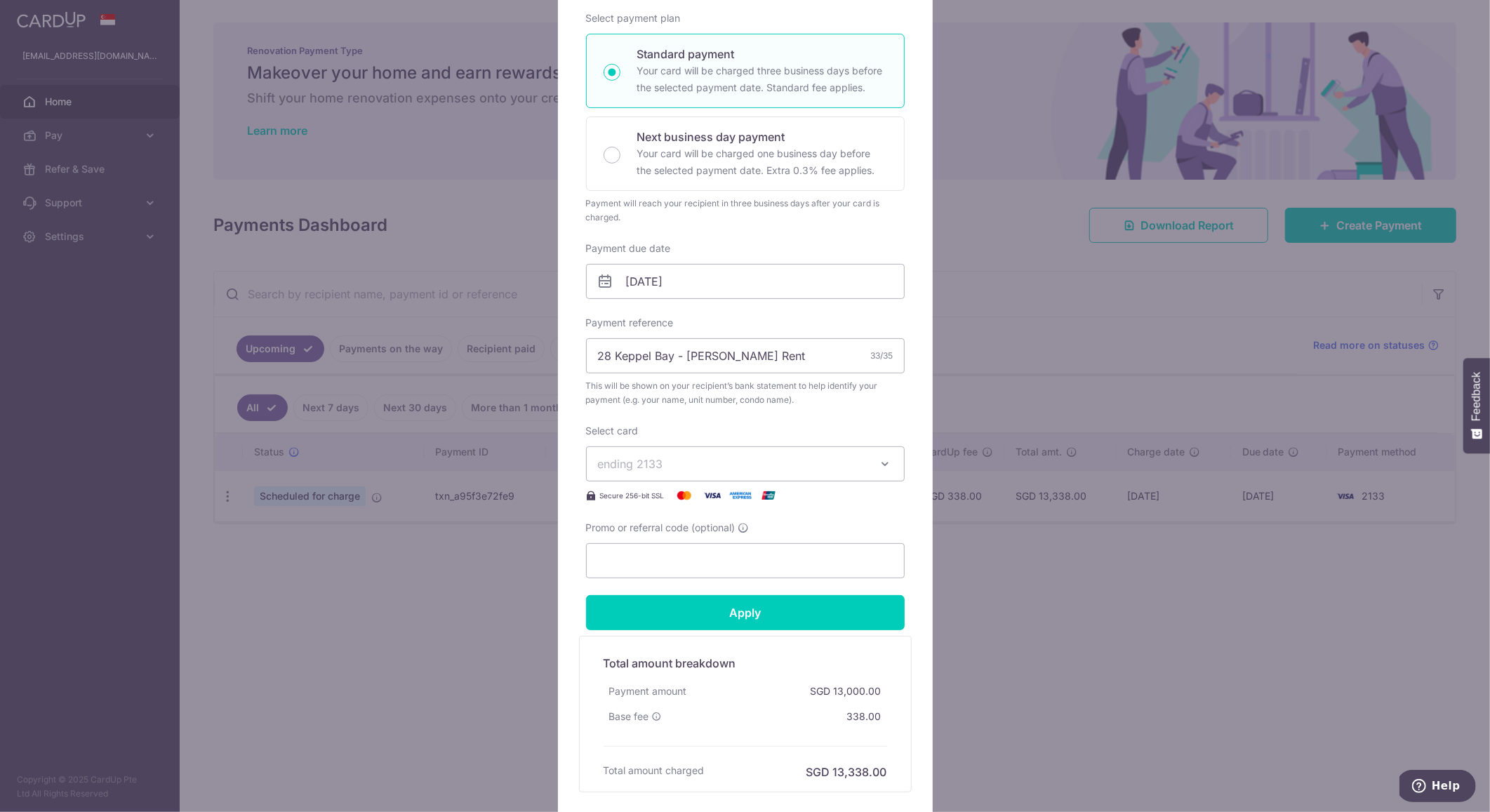
scroll to position [180, 0]
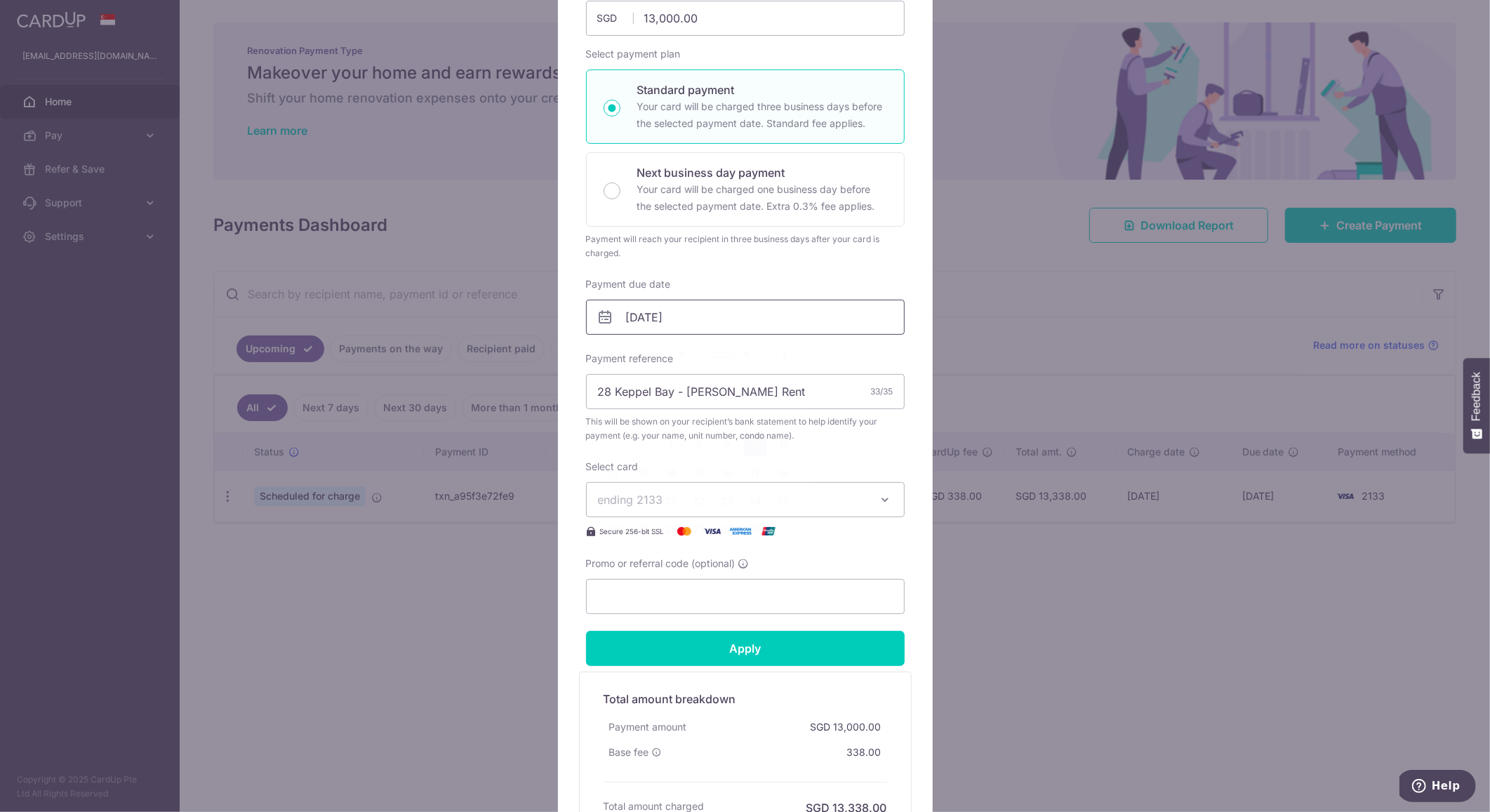
click at [649, 316] on input "10/10/2025" at bounding box center [745, 317] width 319 height 35
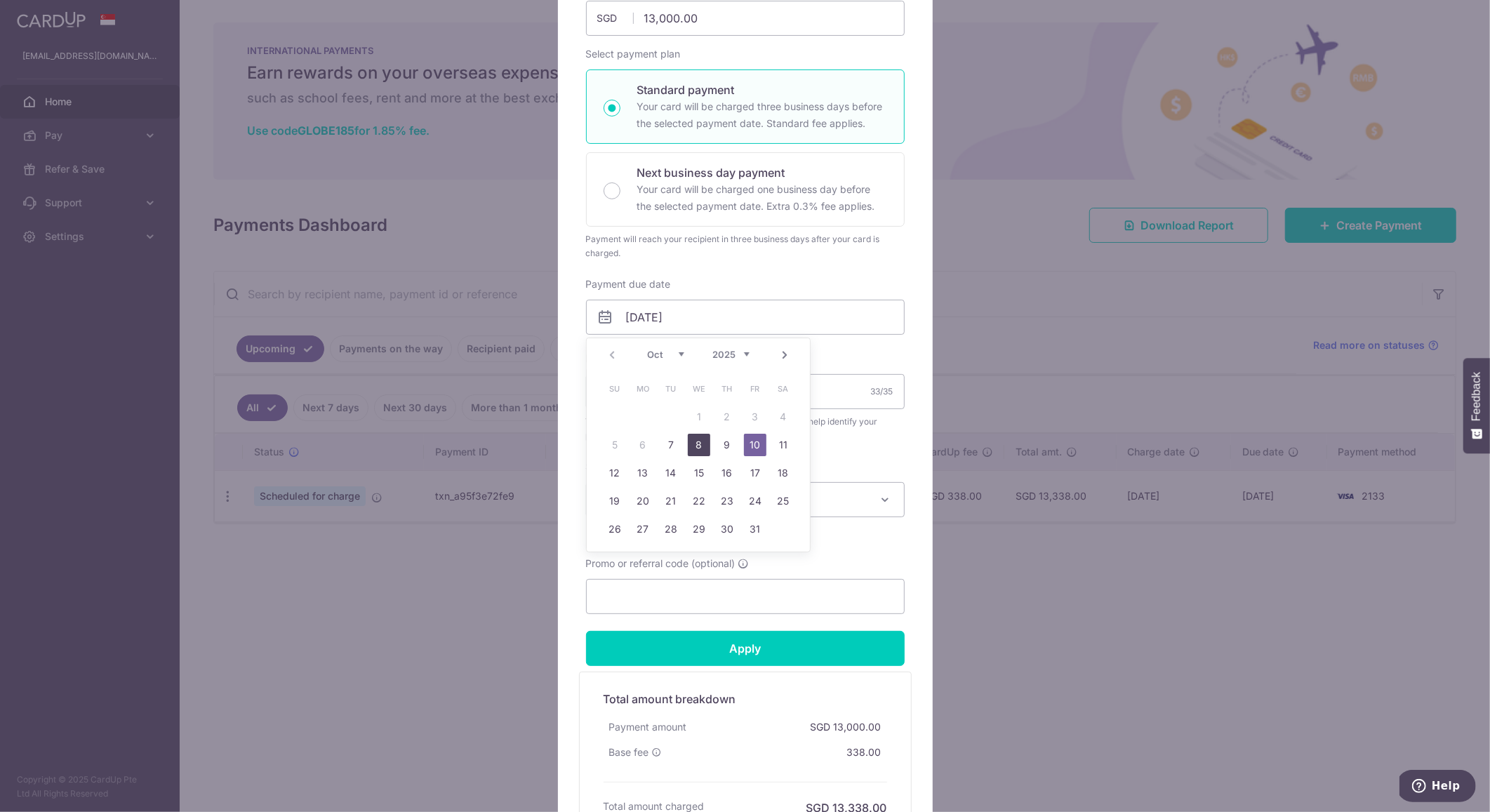
click at [699, 443] on link "8" at bounding box center [699, 445] width 23 height 23
type input "[DATE]"
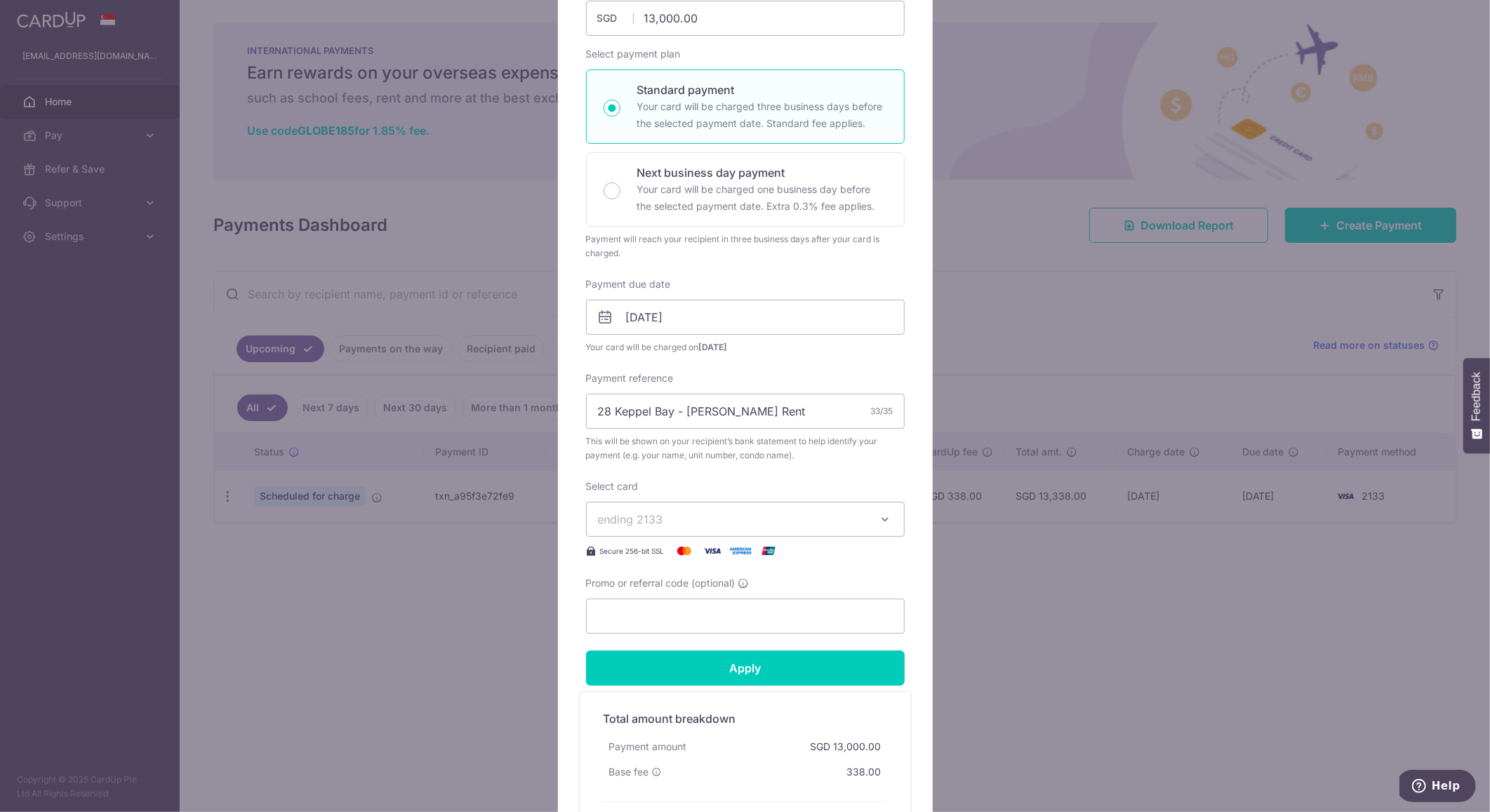
click at [664, 517] on span "ending 2133" at bounding box center [733, 520] width 269 height 17
click at [649, 580] on span "**** 2133" at bounding box center [657, 586] width 52 height 17
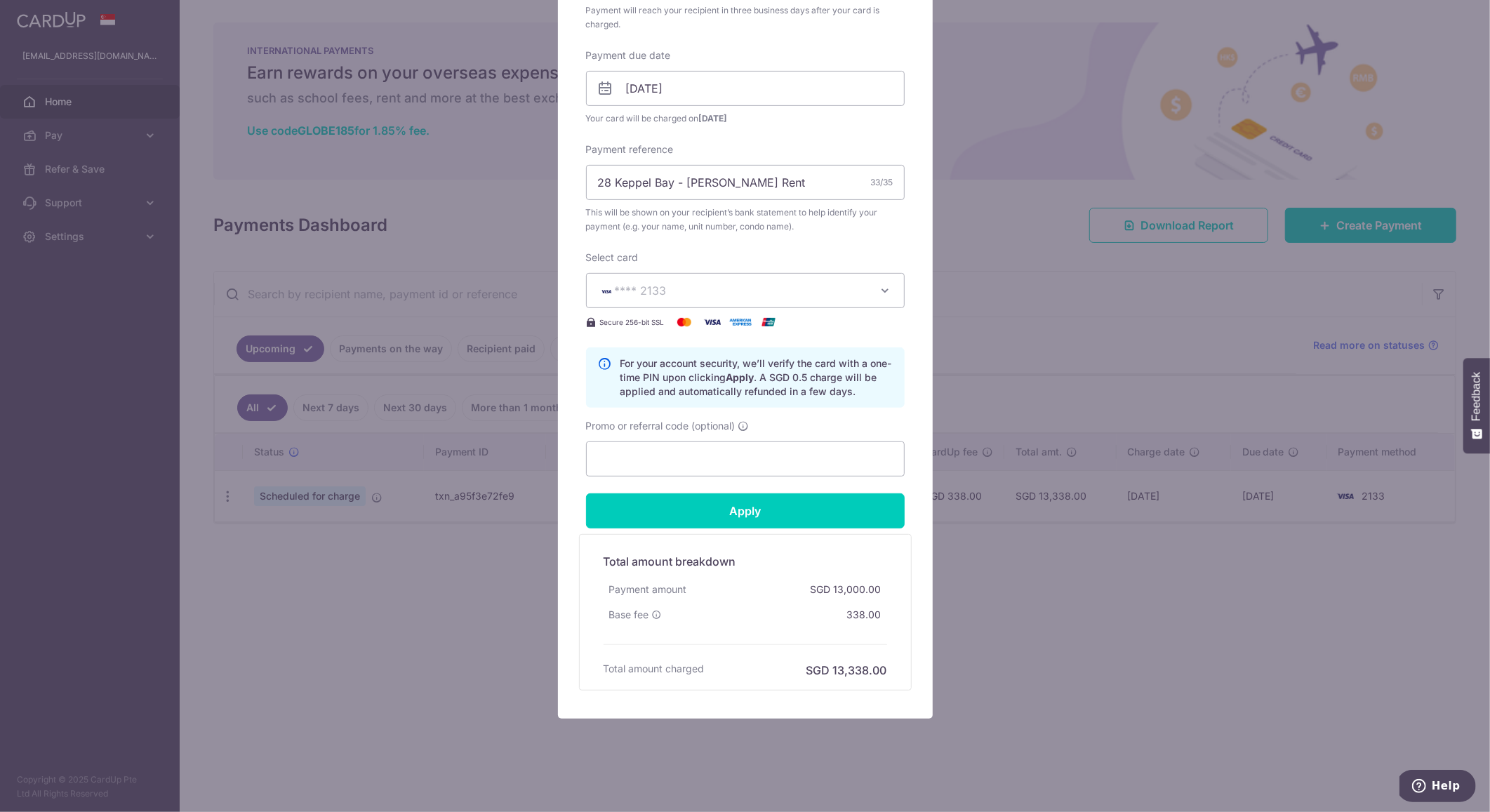
scroll to position [417, 0]
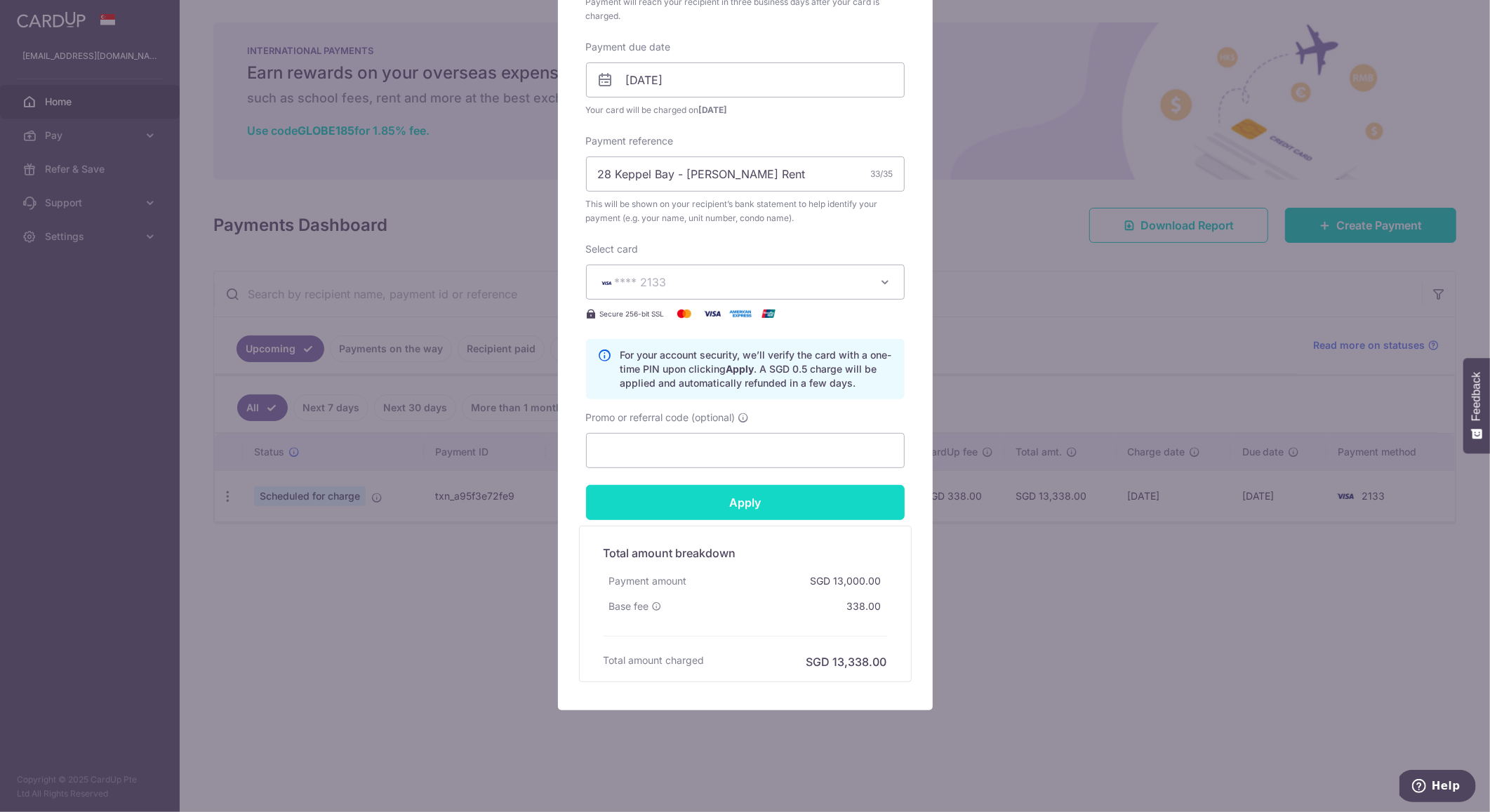
click at [749, 504] on input "Apply" at bounding box center [745, 502] width 319 height 35
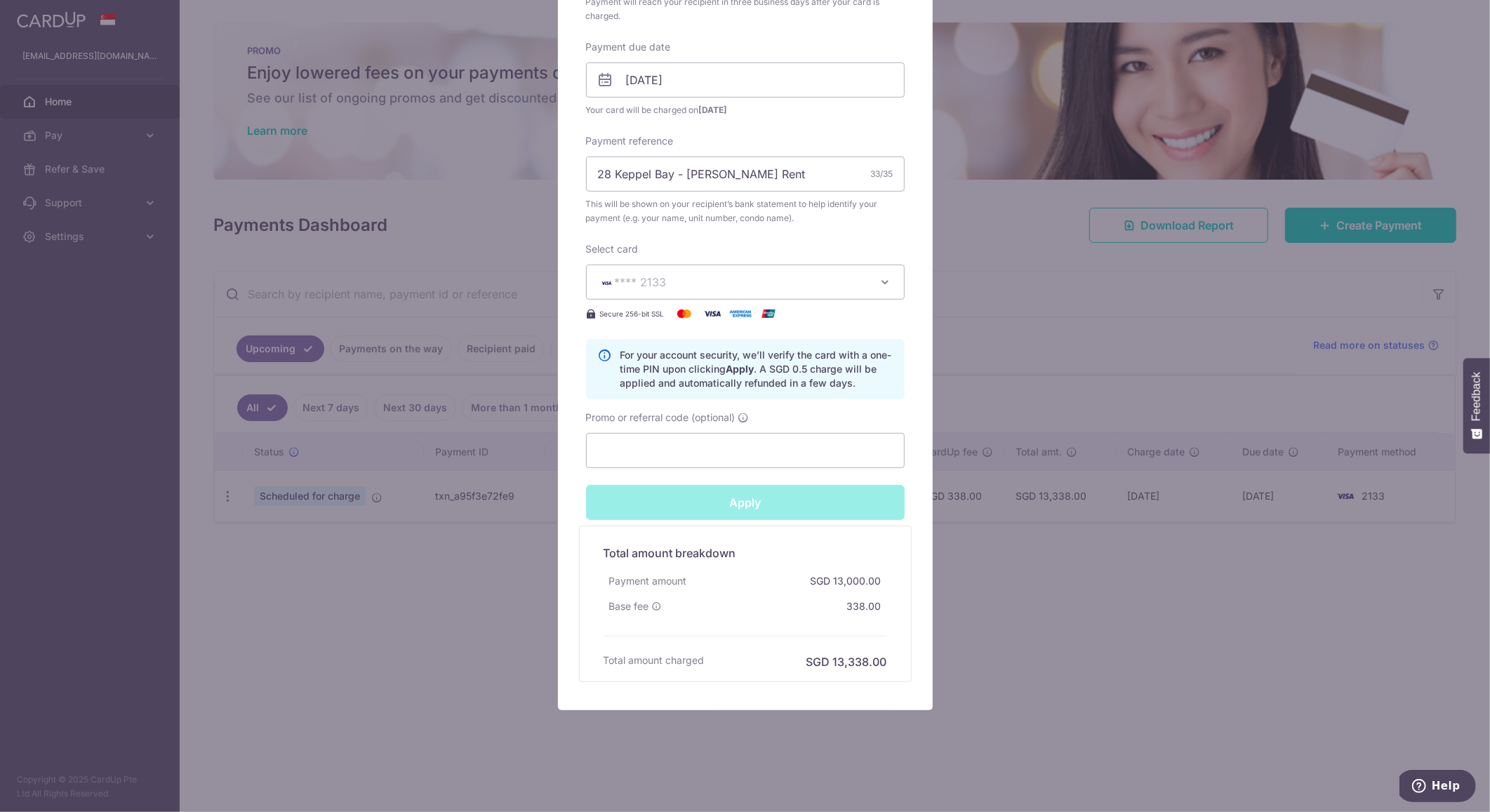
type input "Successfully Applied"
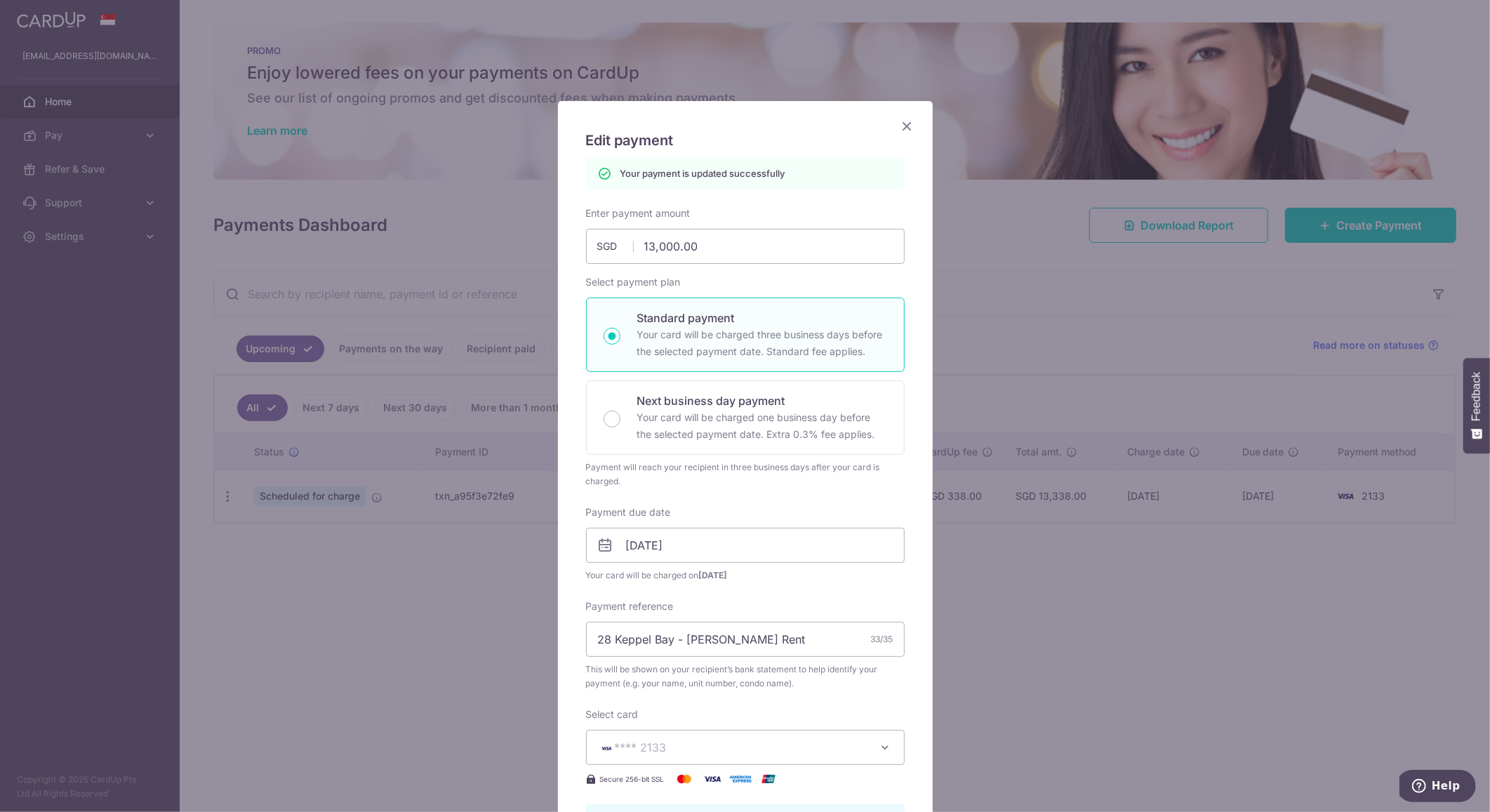
scroll to position [0, 0]
click at [907, 124] on icon "Close" at bounding box center [908, 127] width 17 height 18
